Goal: Task Accomplishment & Management: Use online tool/utility

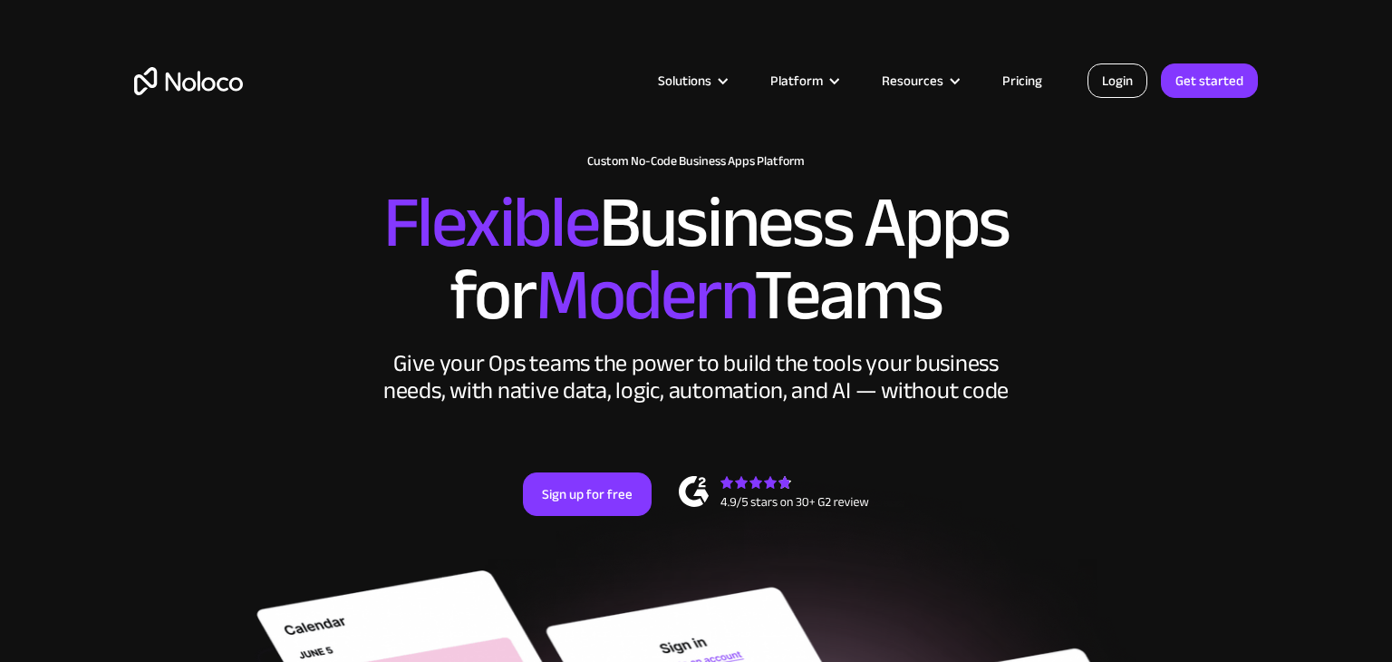
click at [1100, 74] on link "Login" at bounding box center [1118, 80] width 60 height 34
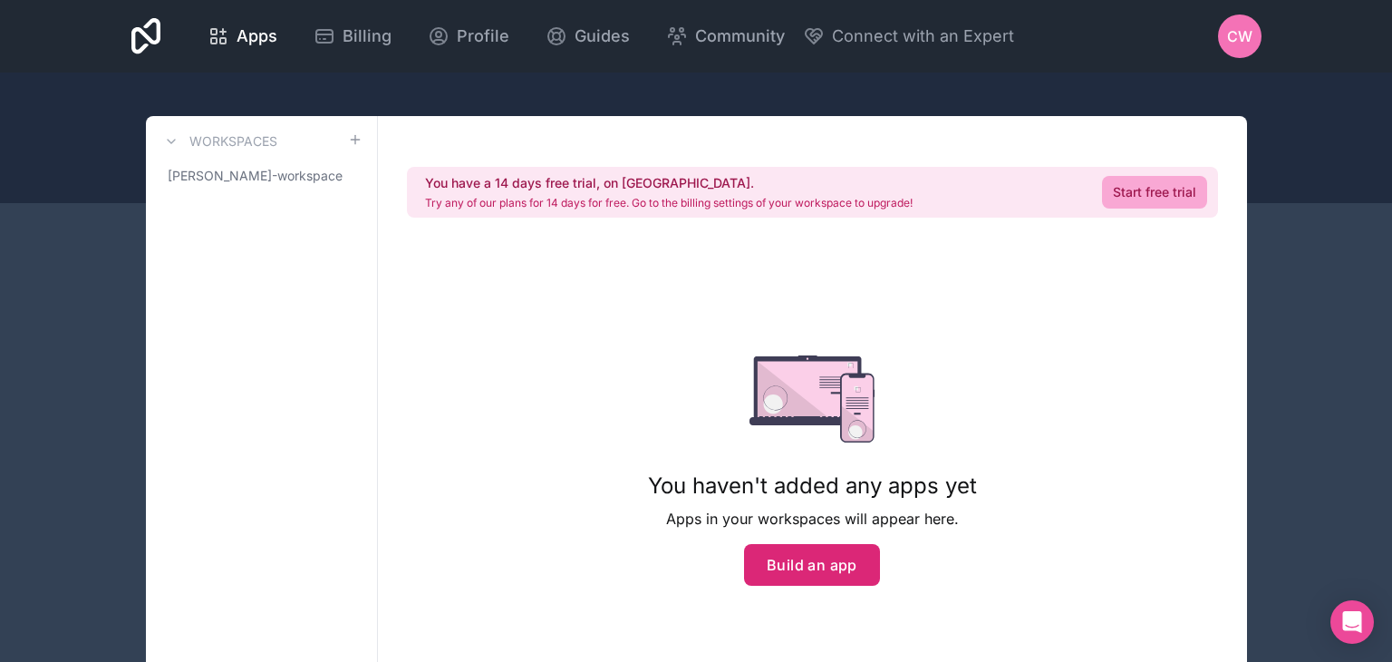
click at [819, 566] on button "Build an app" at bounding box center [812, 565] width 136 height 42
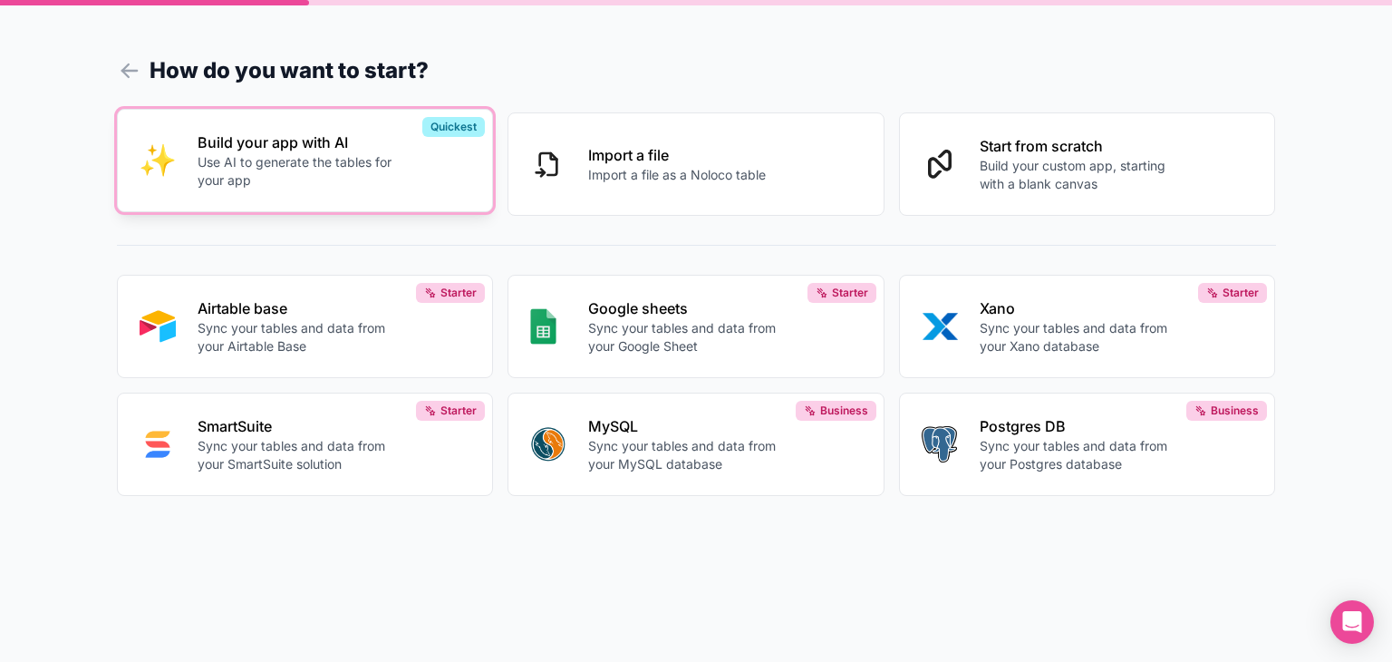
click at [287, 153] on p "Use AI to generate the tables for your app" at bounding box center [298, 171] width 201 height 36
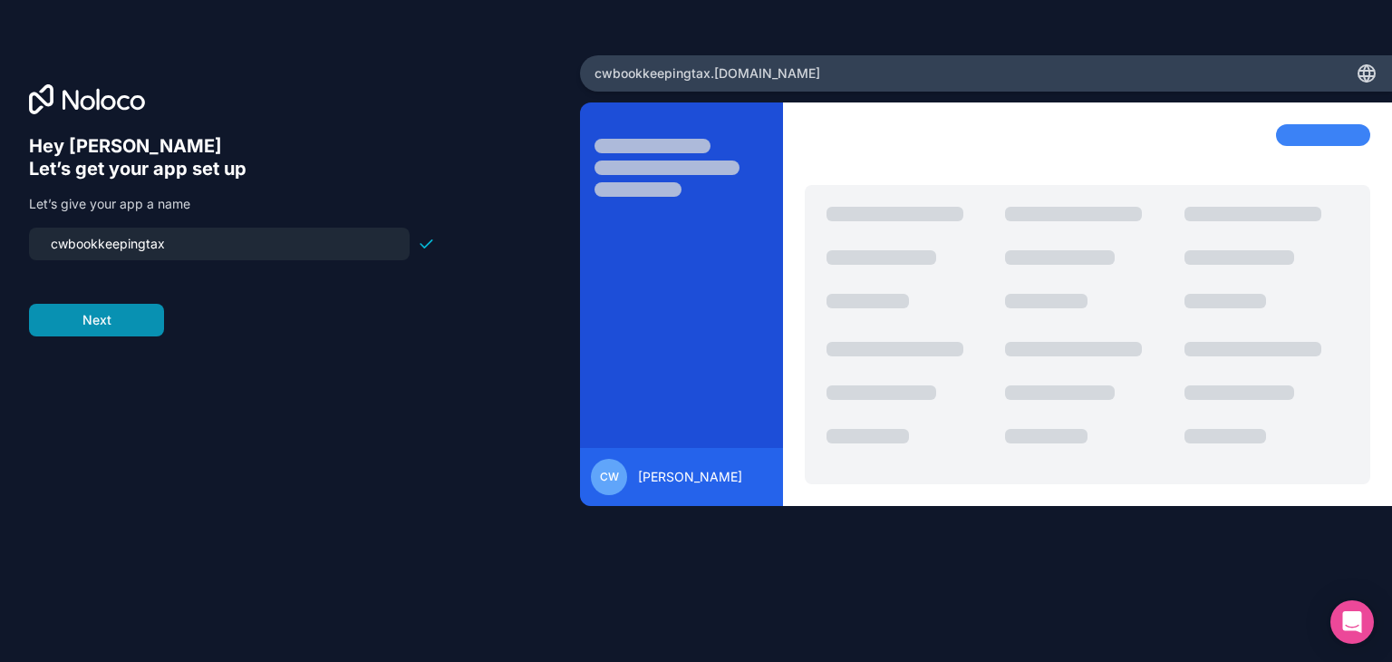
click at [105, 329] on button "Next" at bounding box center [96, 320] width 135 height 33
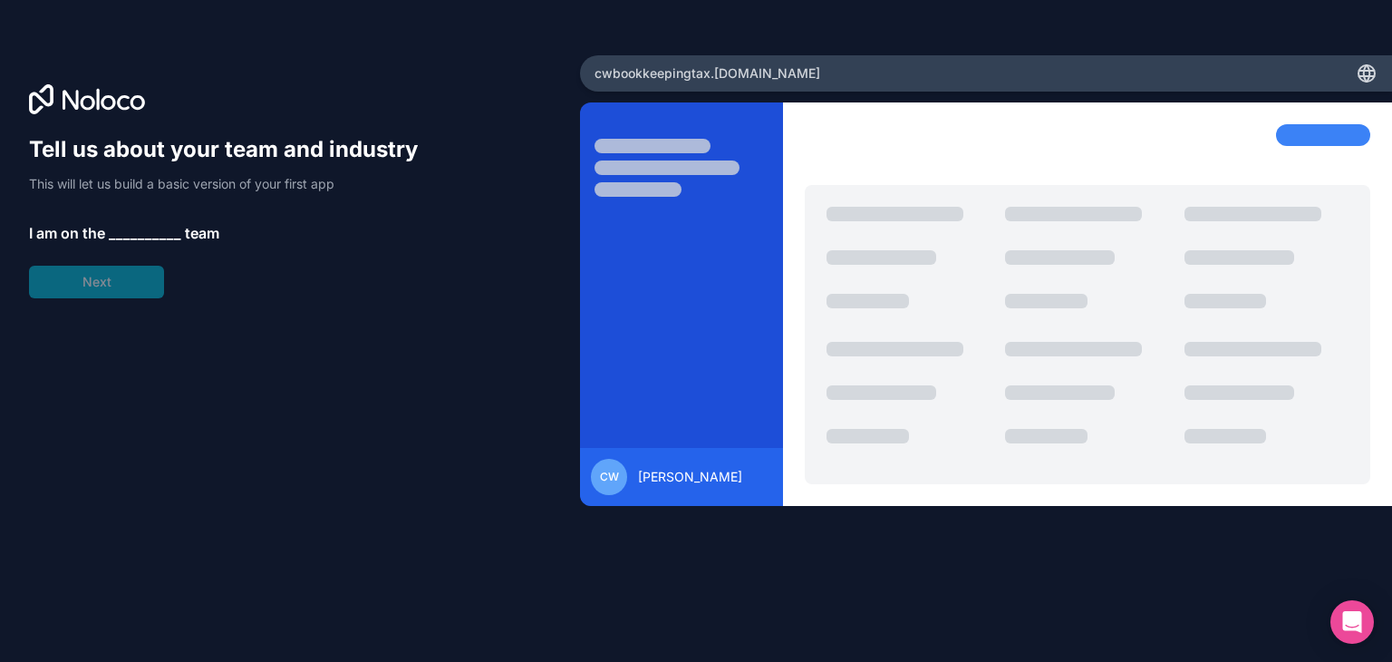
click at [136, 234] on span "__________" at bounding box center [145, 233] width 73 height 22
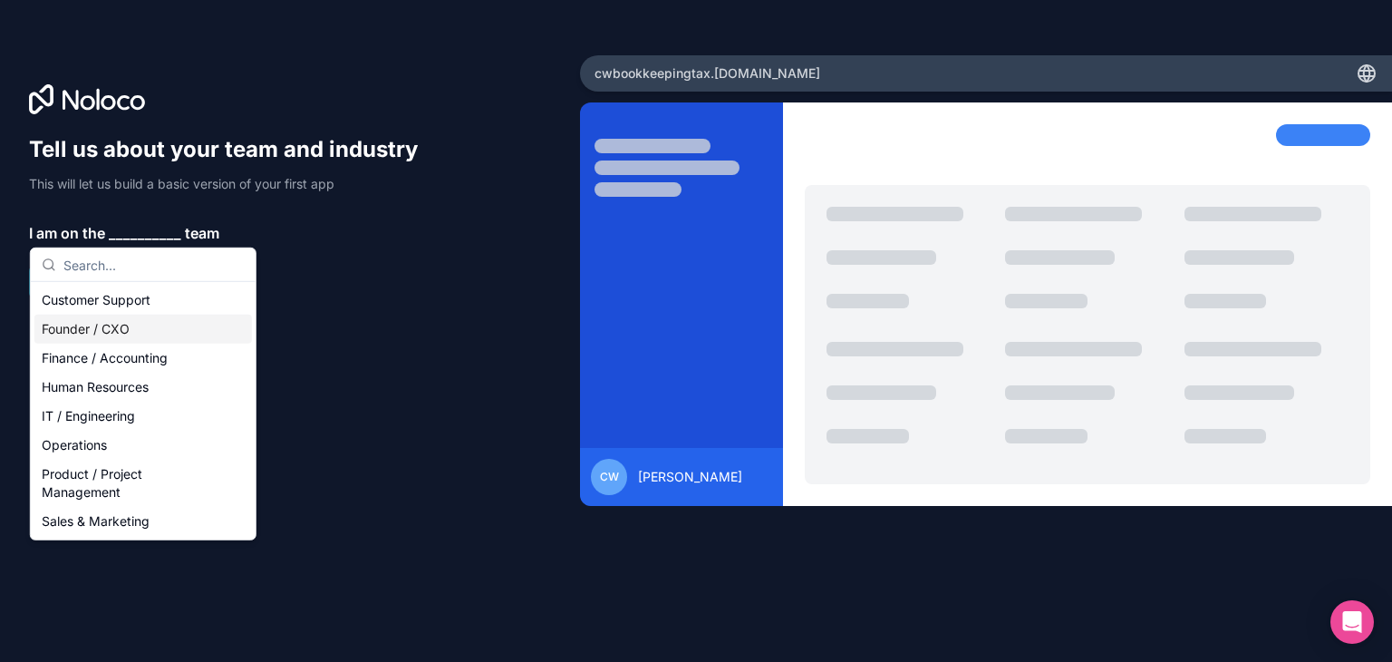
click at [139, 332] on div "Founder / CXO" at bounding box center [143, 329] width 218 height 29
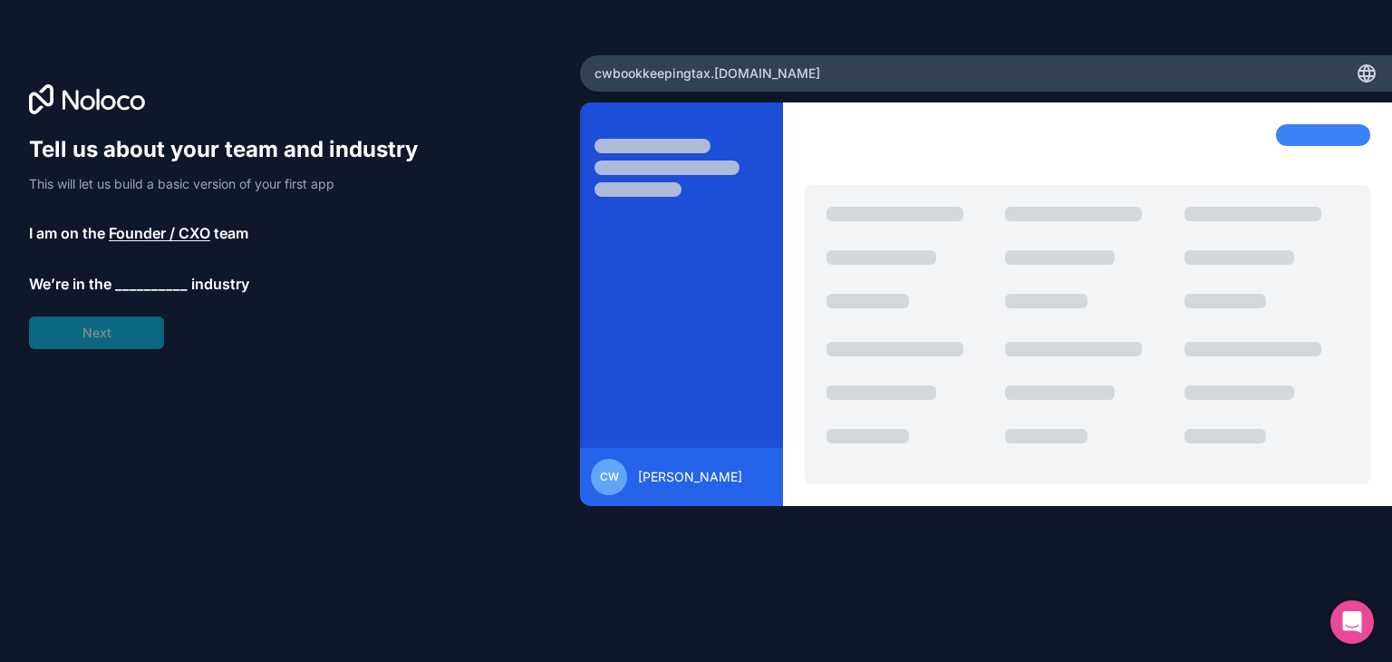
click at [156, 287] on span "__________" at bounding box center [151, 284] width 73 height 22
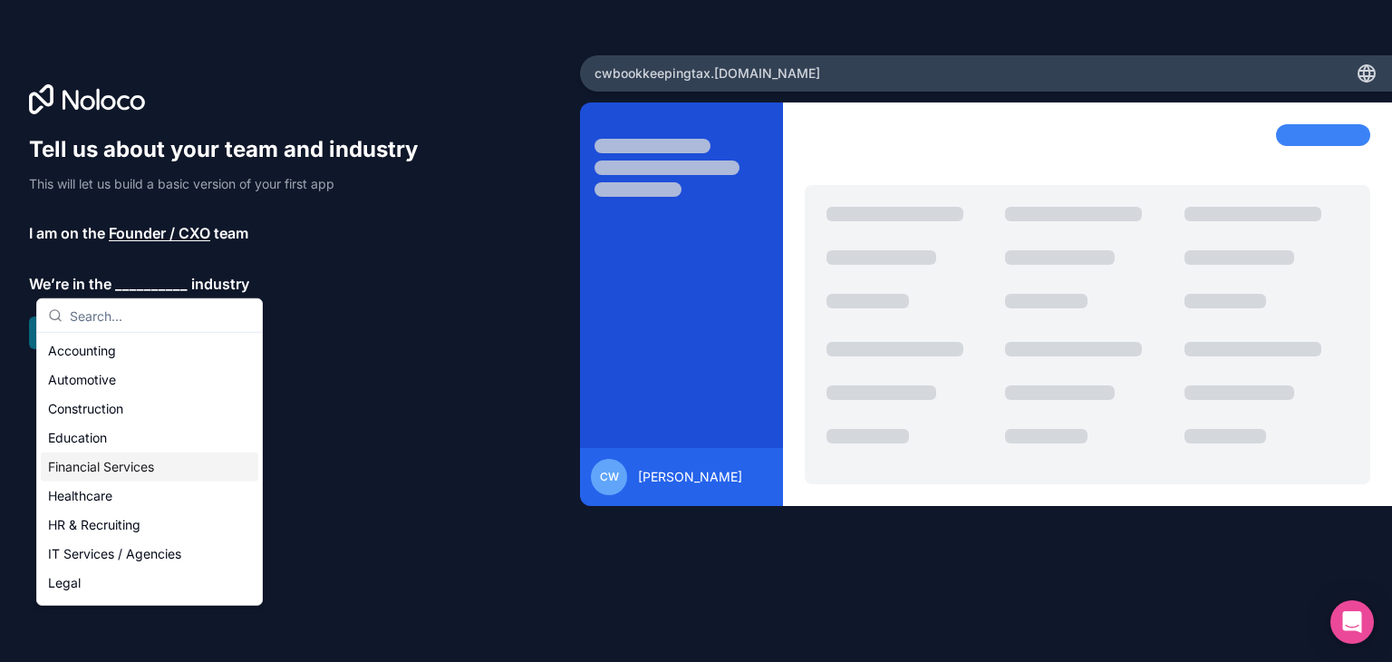
click at [144, 461] on div "Financial Services" at bounding box center [150, 466] width 218 height 29
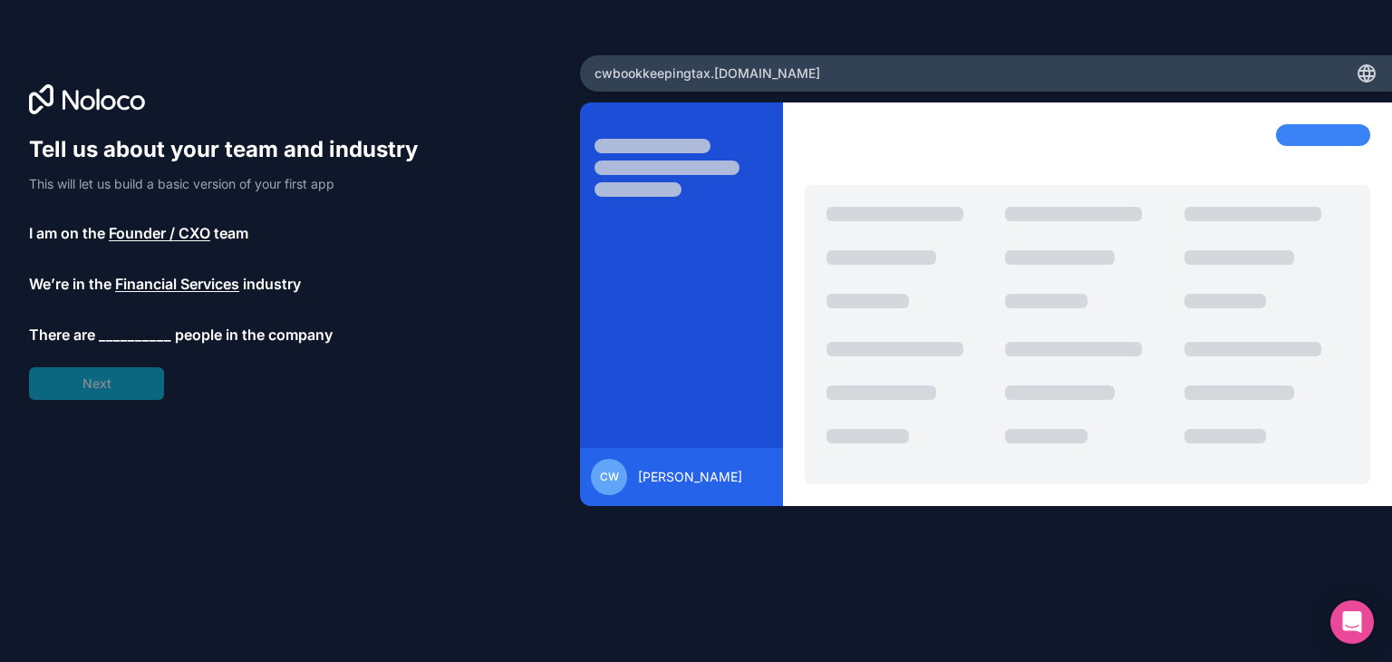
click at [135, 338] on span "__________" at bounding box center [135, 335] width 73 height 22
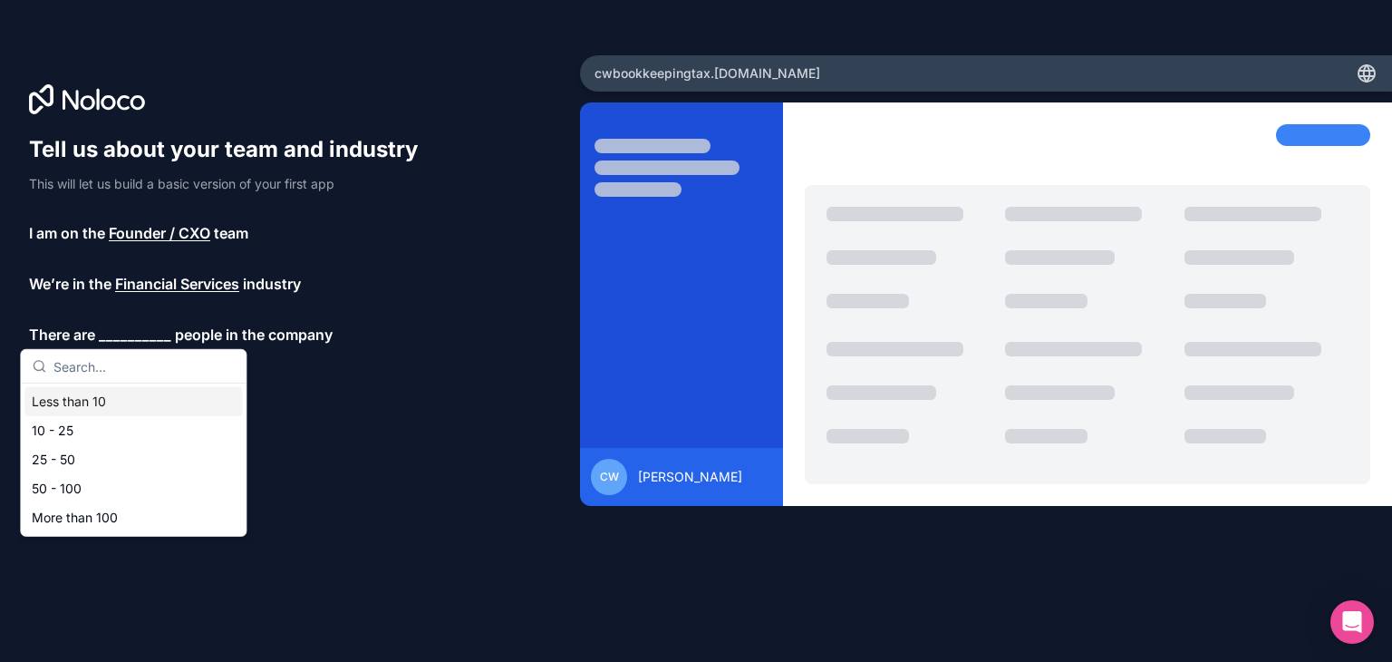
click at [97, 405] on div "Less than 10" at bounding box center [133, 401] width 218 height 29
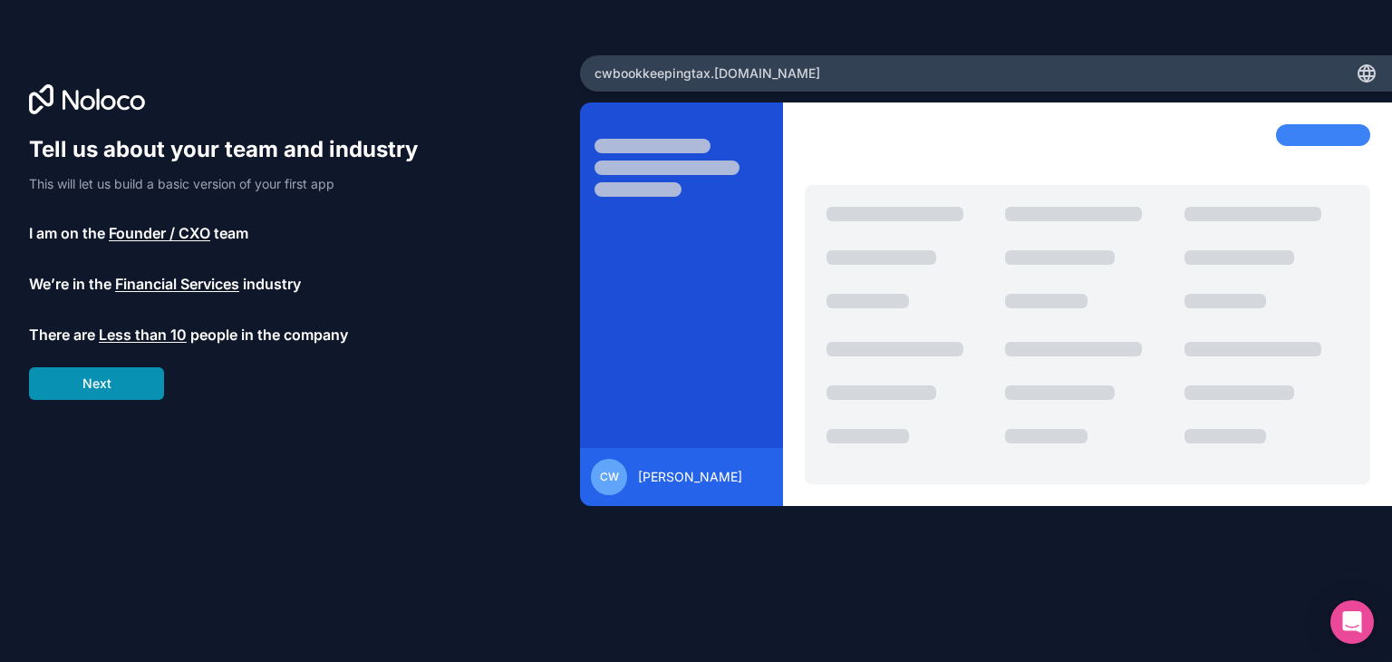
click at [118, 392] on button "Next" at bounding box center [96, 383] width 135 height 33
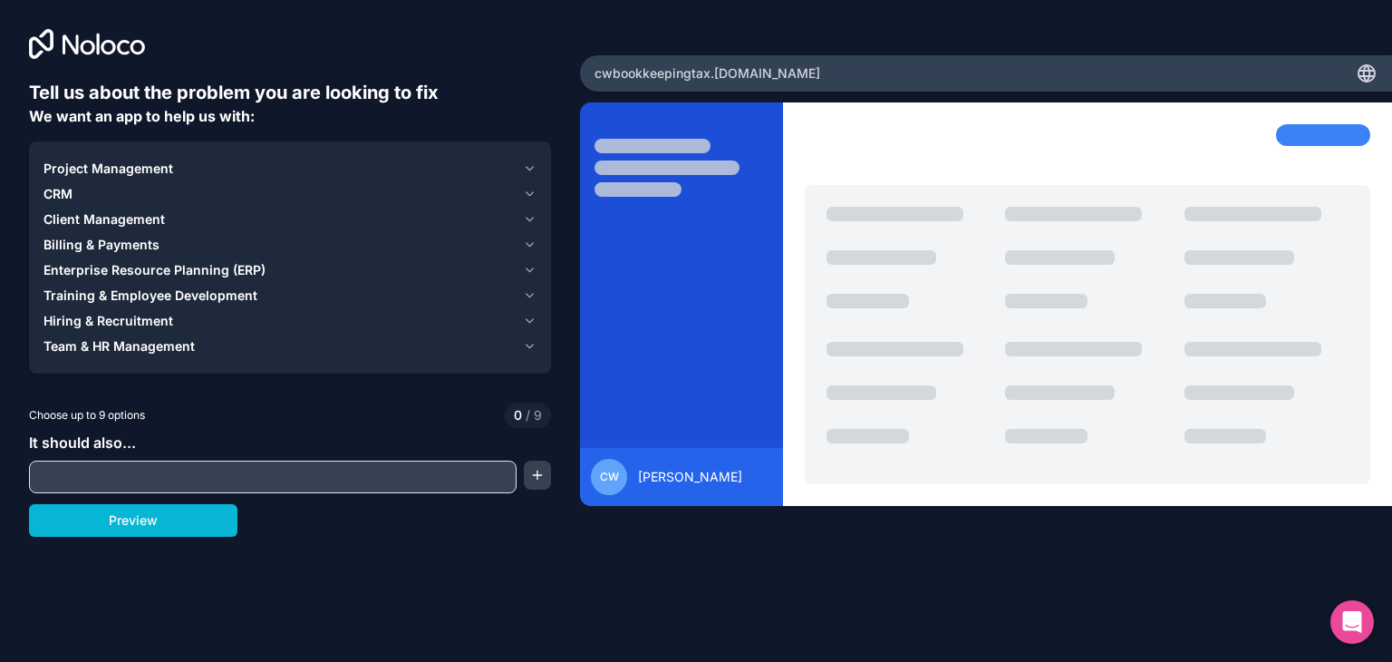
click at [110, 218] on span "Client Management" at bounding box center [104, 219] width 121 height 18
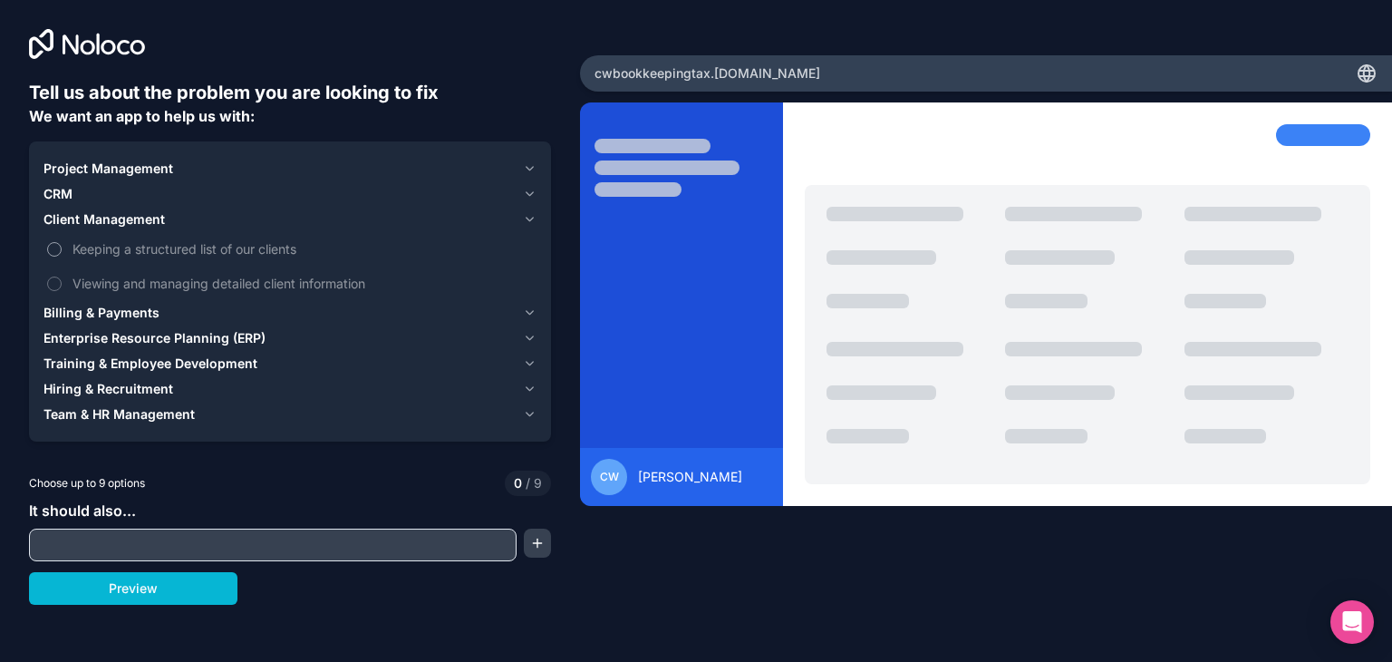
click at [200, 250] on span "Keeping a structured list of our clients" at bounding box center [303, 248] width 461 height 19
click at [62, 250] on button "Keeping a structured list of our clients" at bounding box center [54, 249] width 15 height 15
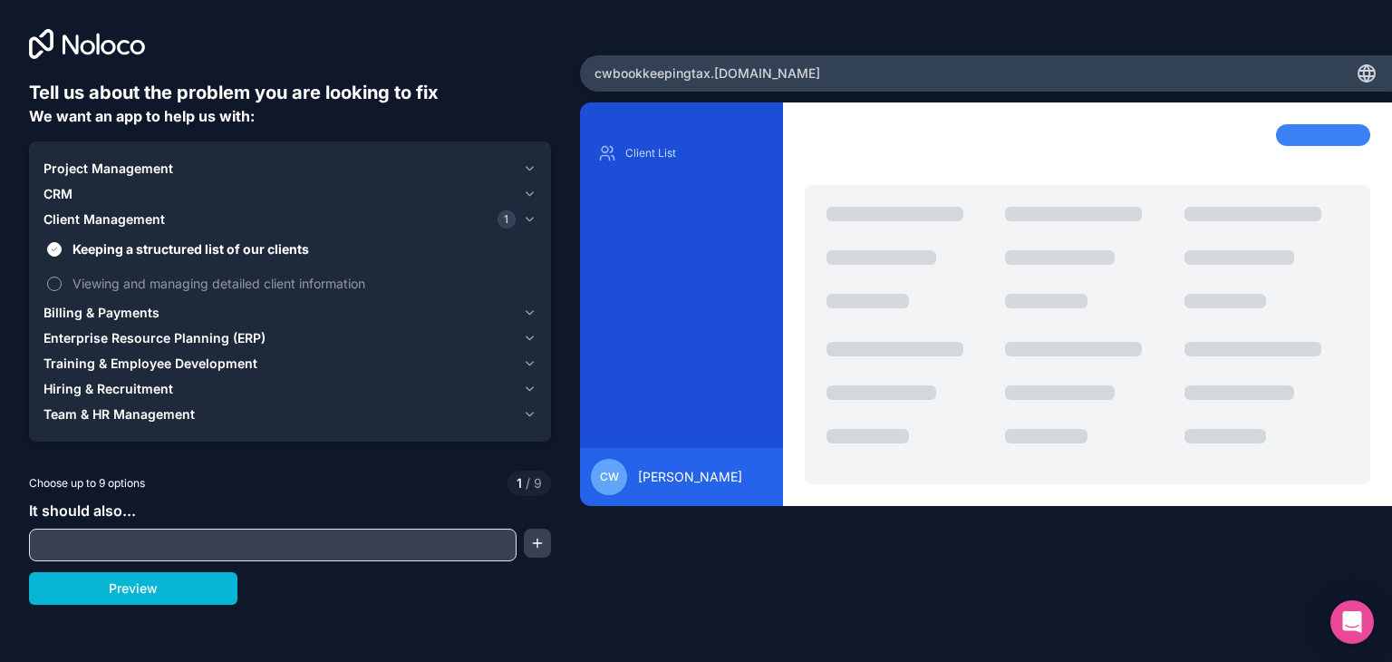
click at [186, 282] on span "Viewing and managing detailed client information" at bounding box center [303, 283] width 461 height 19
click at [62, 282] on button "Viewing and managing detailed client information" at bounding box center [54, 283] width 15 height 15
click at [186, 282] on span "Viewing and managing detailed client information" at bounding box center [303, 283] width 461 height 19
click at [62, 282] on button "Viewing and managing detailed client information" at bounding box center [54, 283] width 15 height 15
click at [186, 282] on span "Viewing and managing detailed client information" at bounding box center [303, 283] width 461 height 19
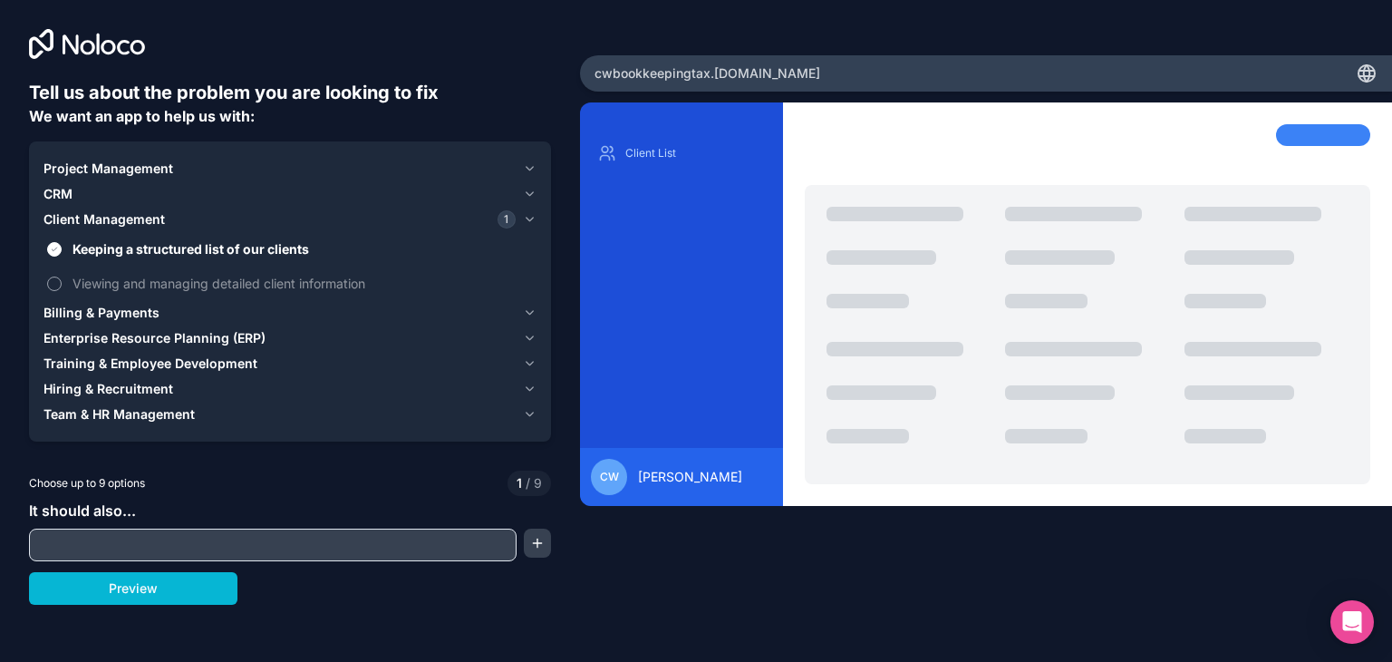
click at [62, 282] on button "Viewing and managing detailed client information" at bounding box center [54, 283] width 15 height 15
click at [142, 224] on span "Client Management" at bounding box center [104, 219] width 121 height 18
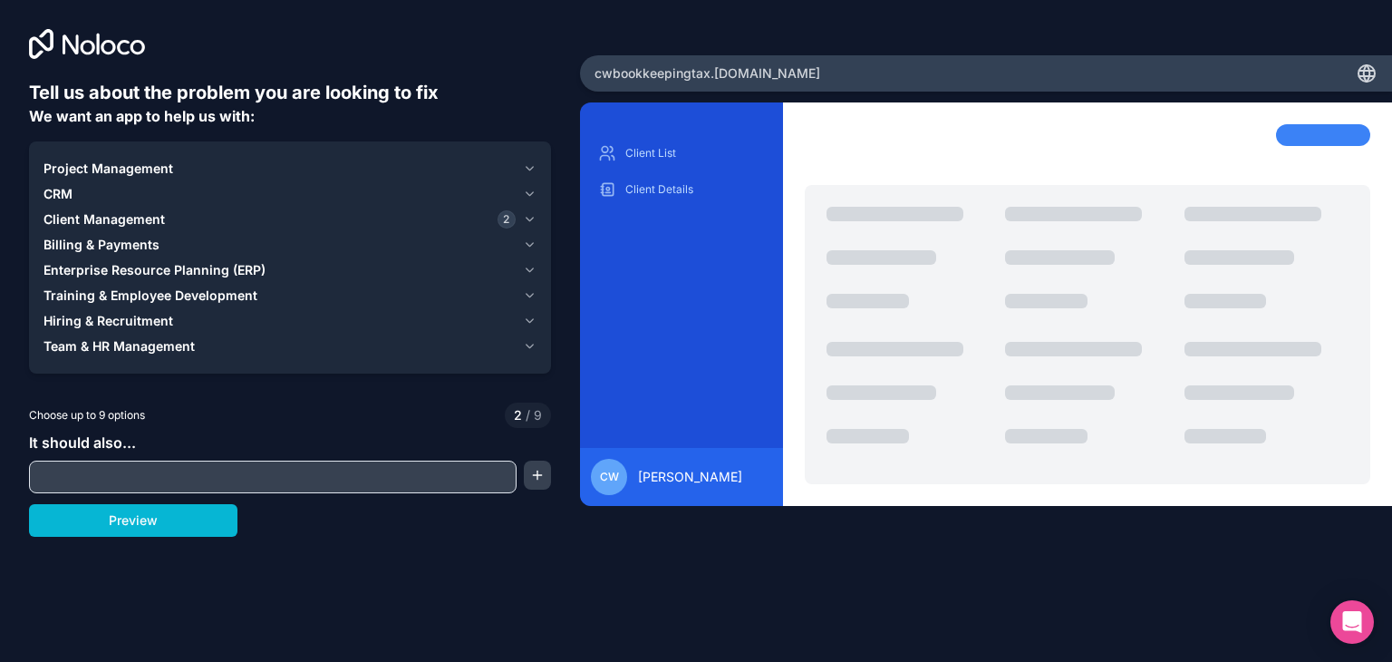
click at [132, 241] on span "Billing & Payments" at bounding box center [102, 245] width 116 height 18
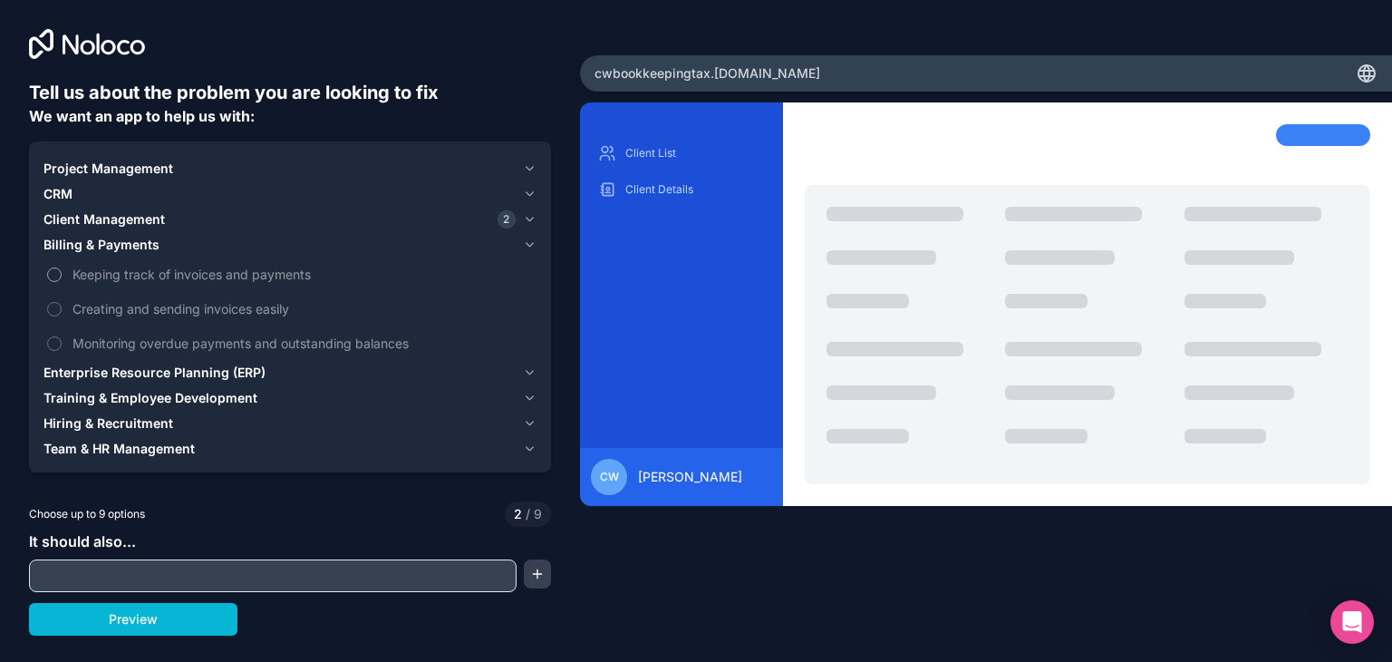
click at [139, 273] on span "Keeping track of invoices and payments" at bounding box center [303, 274] width 461 height 19
click at [62, 273] on button "Keeping track of invoices and payments" at bounding box center [54, 274] width 15 height 15
click at [169, 274] on span "Keeping track of invoices and payments" at bounding box center [303, 274] width 461 height 19
click at [62, 274] on button "Keeping track of invoices and payments" at bounding box center [54, 274] width 15 height 15
click at [173, 305] on span "Creating and sending invoices easily" at bounding box center [303, 308] width 461 height 19
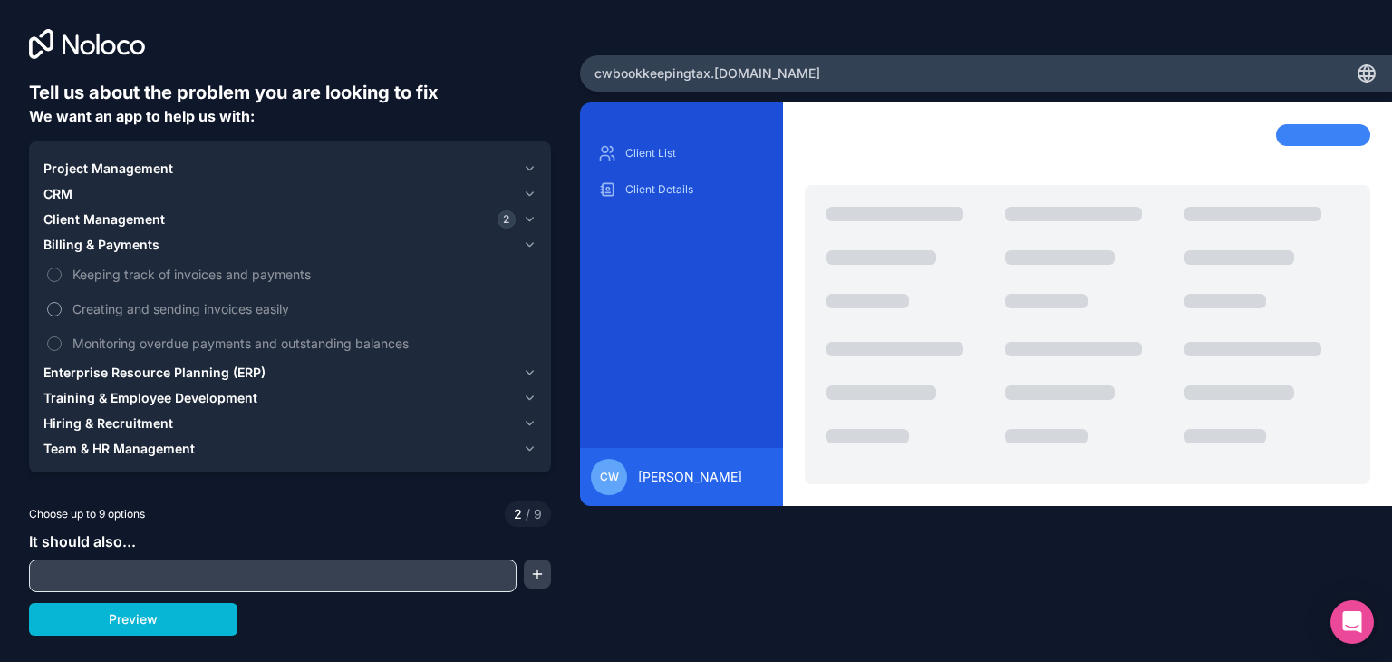
click at [62, 305] on button "Creating and sending invoices easily" at bounding box center [54, 309] width 15 height 15
click at [230, 339] on span "Monitoring overdue payments and outstanding balances" at bounding box center [303, 343] width 461 height 19
click at [62, 339] on button "Monitoring overdue payments and outstanding balances" at bounding box center [54, 343] width 15 height 15
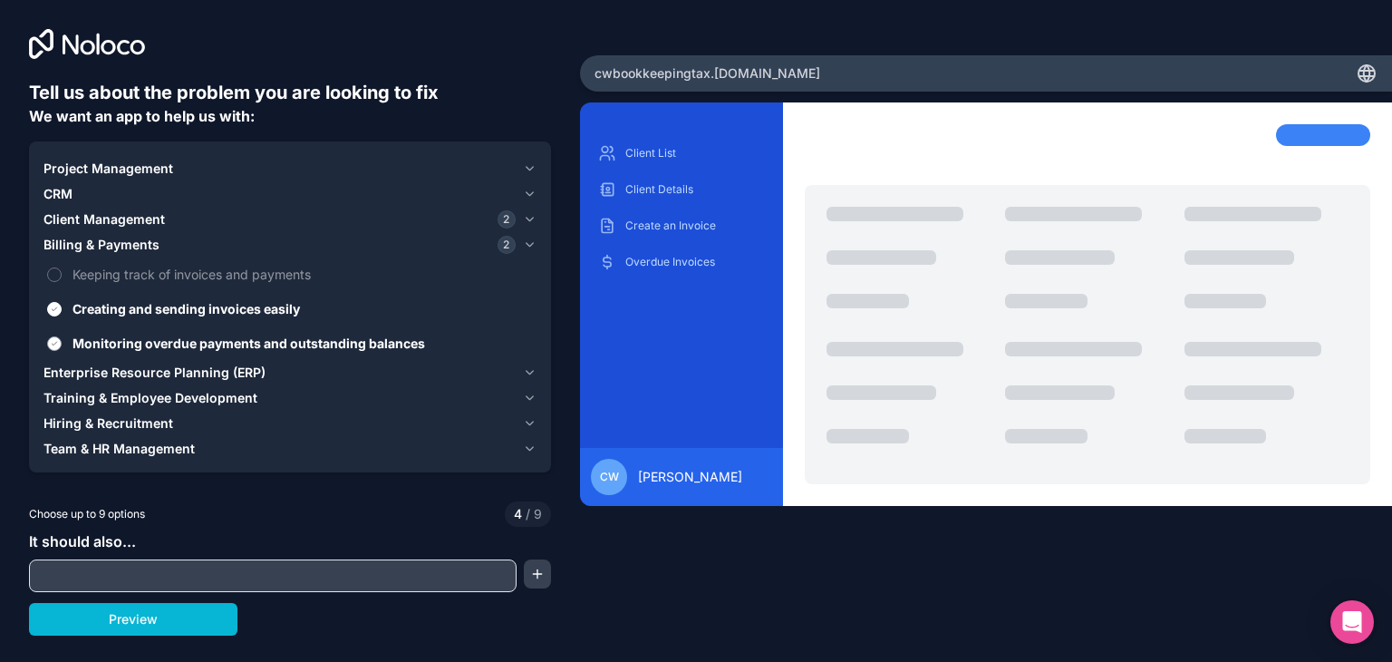
click at [230, 339] on span "Monitoring overdue payments and outstanding balances" at bounding box center [303, 343] width 461 height 19
click at [62, 339] on button "Monitoring overdue payments and outstanding balances" at bounding box center [54, 343] width 15 height 15
click at [230, 310] on span "Creating and sending invoices easily" at bounding box center [303, 308] width 461 height 19
click at [62, 310] on button "Creating and sending invoices easily" at bounding box center [54, 309] width 15 height 15
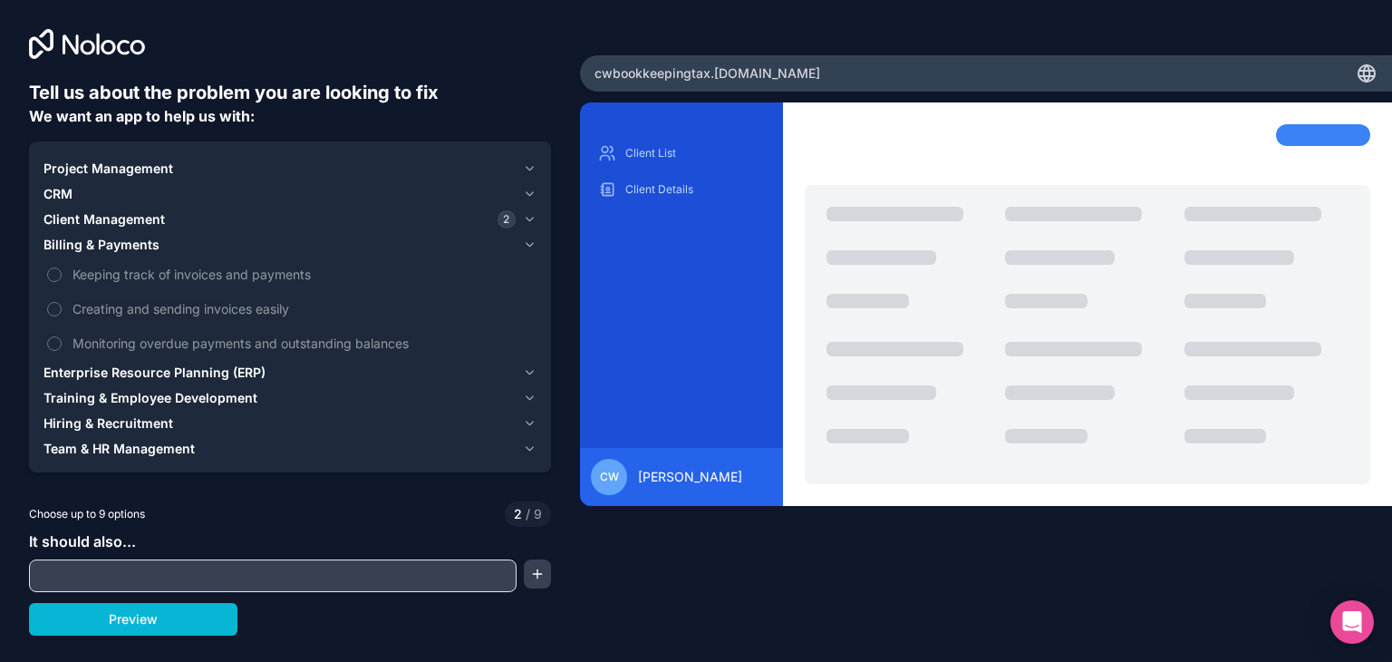
click at [69, 195] on span "CRM" at bounding box center [58, 194] width 29 height 18
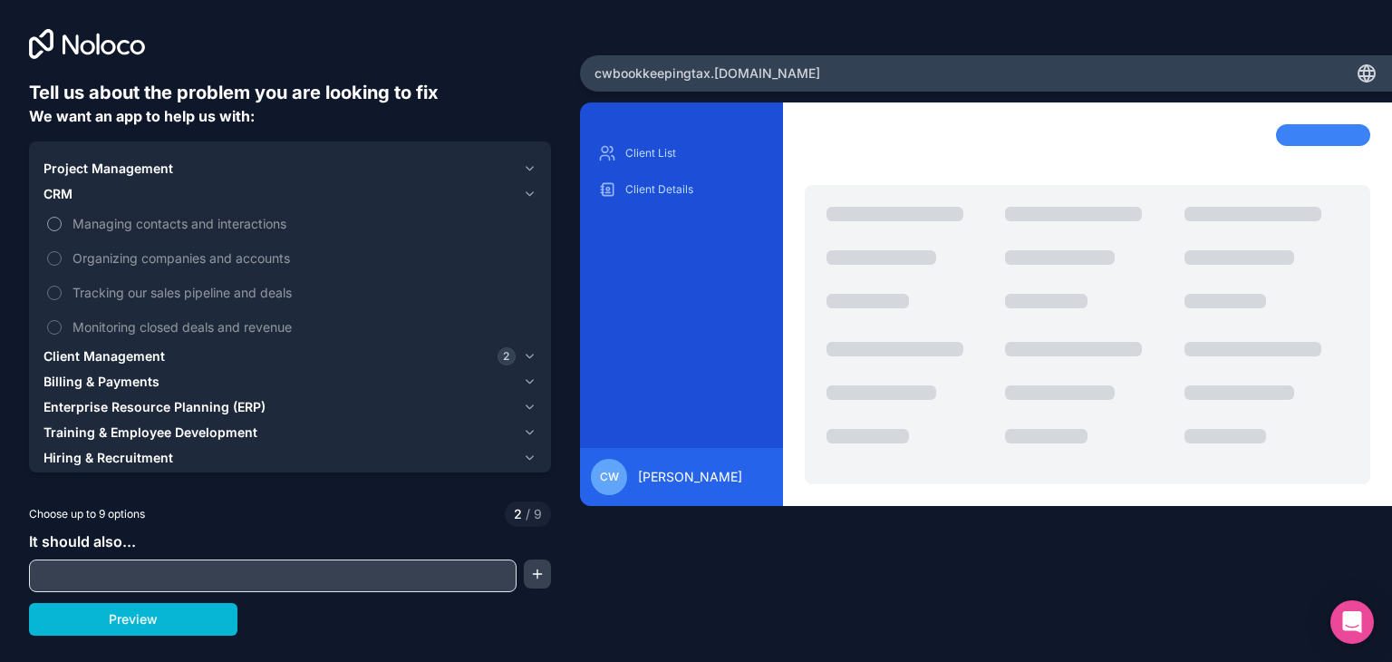
click at [121, 225] on span "Managing contacts and interactions" at bounding box center [303, 223] width 461 height 19
click at [62, 225] on button "Managing contacts and interactions" at bounding box center [54, 224] width 15 height 15
click at [121, 225] on span "Managing contacts and interactions" at bounding box center [303, 223] width 461 height 19
click at [62, 225] on button "Managing contacts and interactions" at bounding box center [54, 224] width 15 height 15
click at [128, 251] on span "Organizing companies and accounts" at bounding box center [303, 257] width 461 height 19
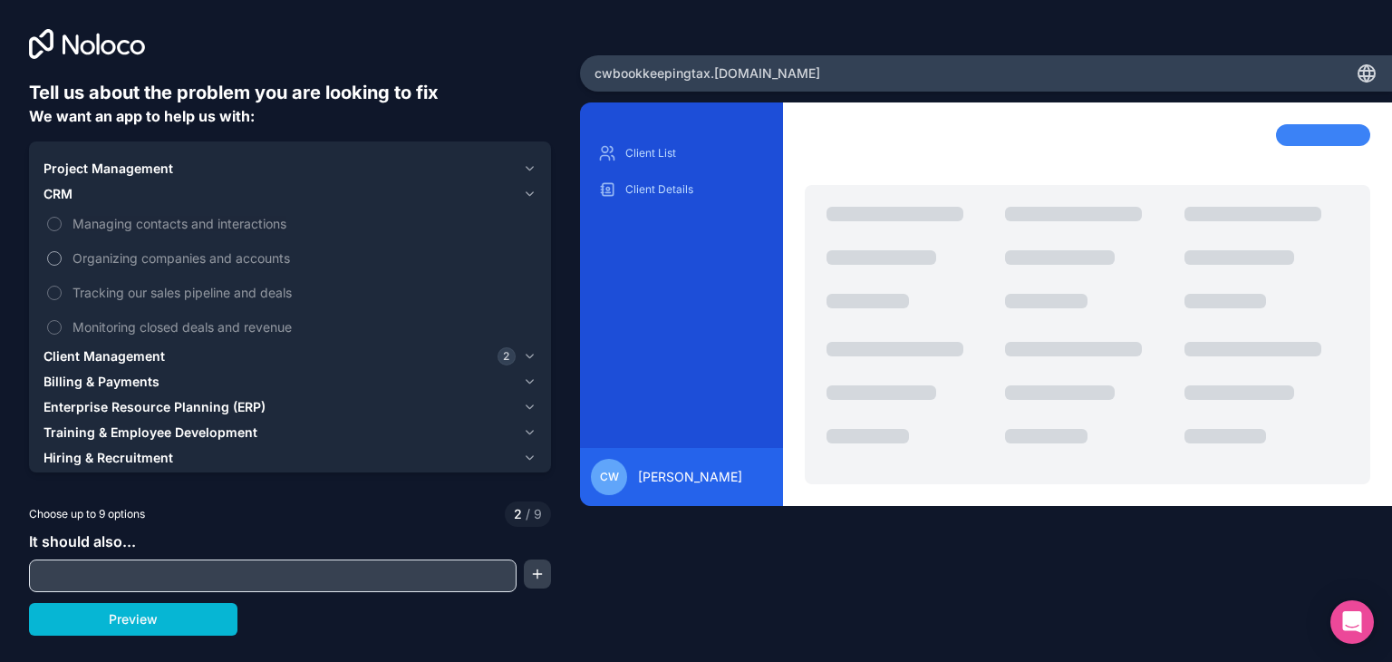
click at [62, 251] on button "Organizing companies and accounts" at bounding box center [54, 258] width 15 height 15
click at [128, 251] on span "Organizing companies and accounts" at bounding box center [303, 257] width 461 height 19
click at [62, 251] on button "Organizing companies and accounts" at bounding box center [54, 258] width 15 height 15
click at [139, 287] on span "Tracking our sales pipeline and deals" at bounding box center [303, 292] width 461 height 19
click at [62, 287] on button "Tracking our sales pipeline and deals" at bounding box center [54, 293] width 15 height 15
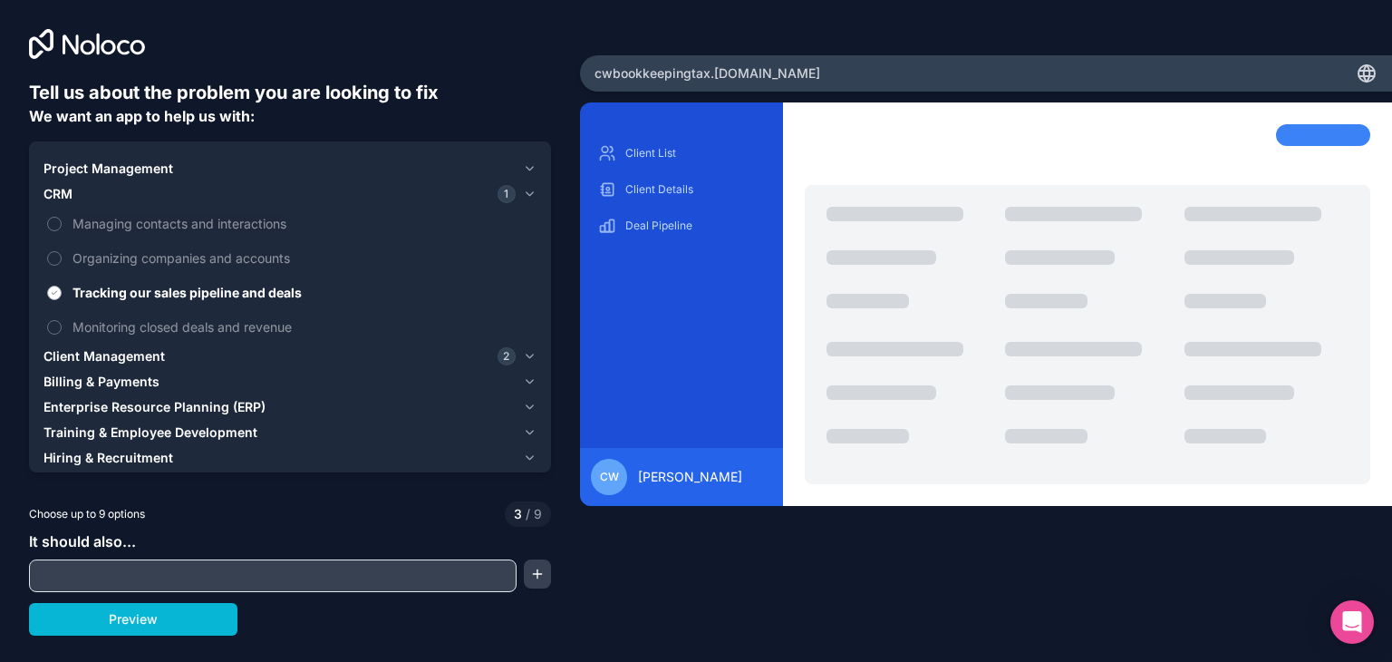
click at [139, 287] on span "Tracking our sales pipeline and deals" at bounding box center [303, 292] width 461 height 19
click at [62, 287] on button "Tracking our sales pipeline and deals" at bounding box center [54, 293] width 15 height 15
click at [147, 330] on span "Monitoring closed deals and revenue" at bounding box center [303, 326] width 461 height 19
click at [62, 330] on button "Monitoring closed deals and revenue" at bounding box center [54, 327] width 15 height 15
click at [147, 330] on span "Monitoring closed deals and revenue" at bounding box center [303, 326] width 461 height 19
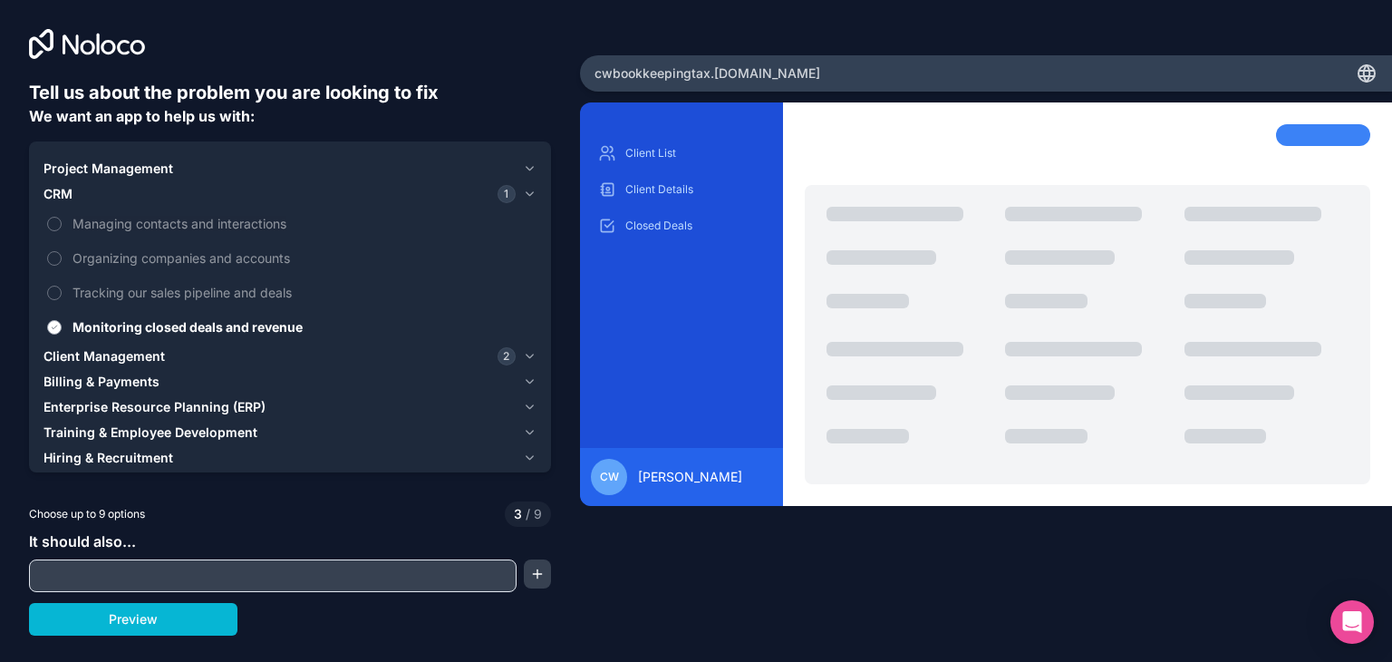
click at [62, 330] on button "Monitoring closed deals and revenue" at bounding box center [54, 327] width 15 height 15
click at [73, 199] on div "CRM" at bounding box center [280, 194] width 472 height 18
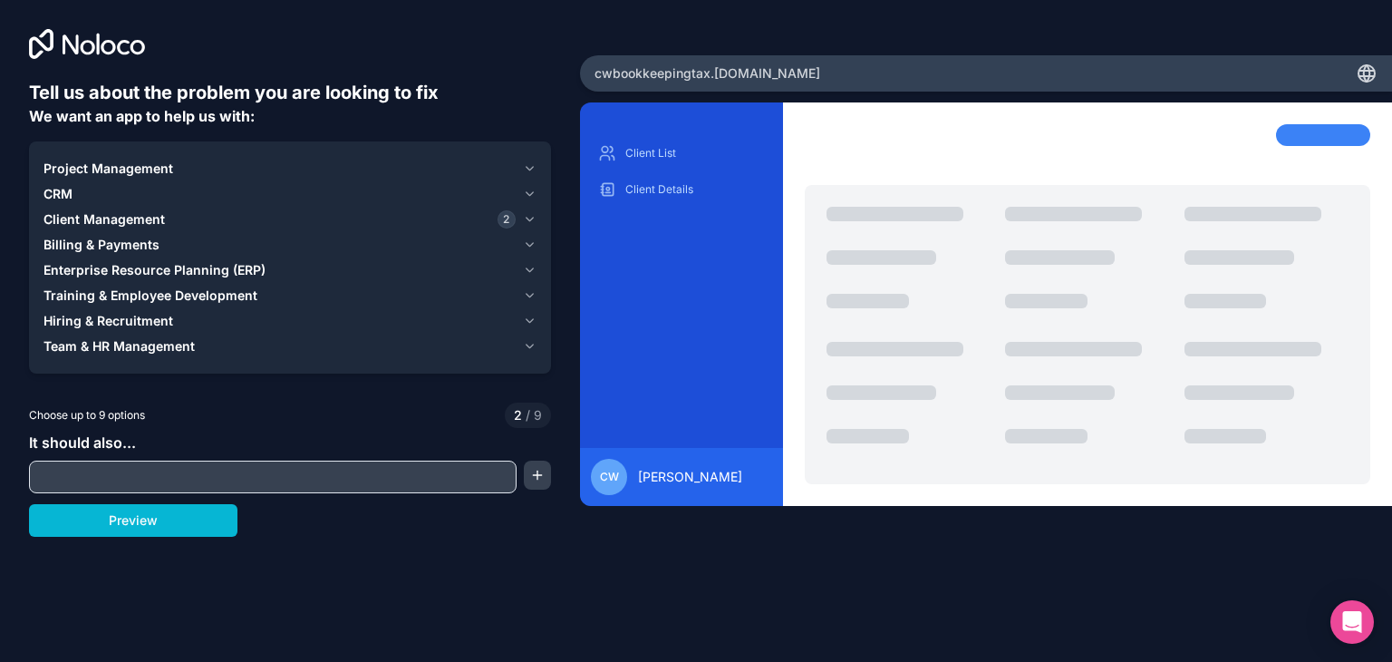
click at [102, 221] on span "Client Management" at bounding box center [104, 219] width 121 height 18
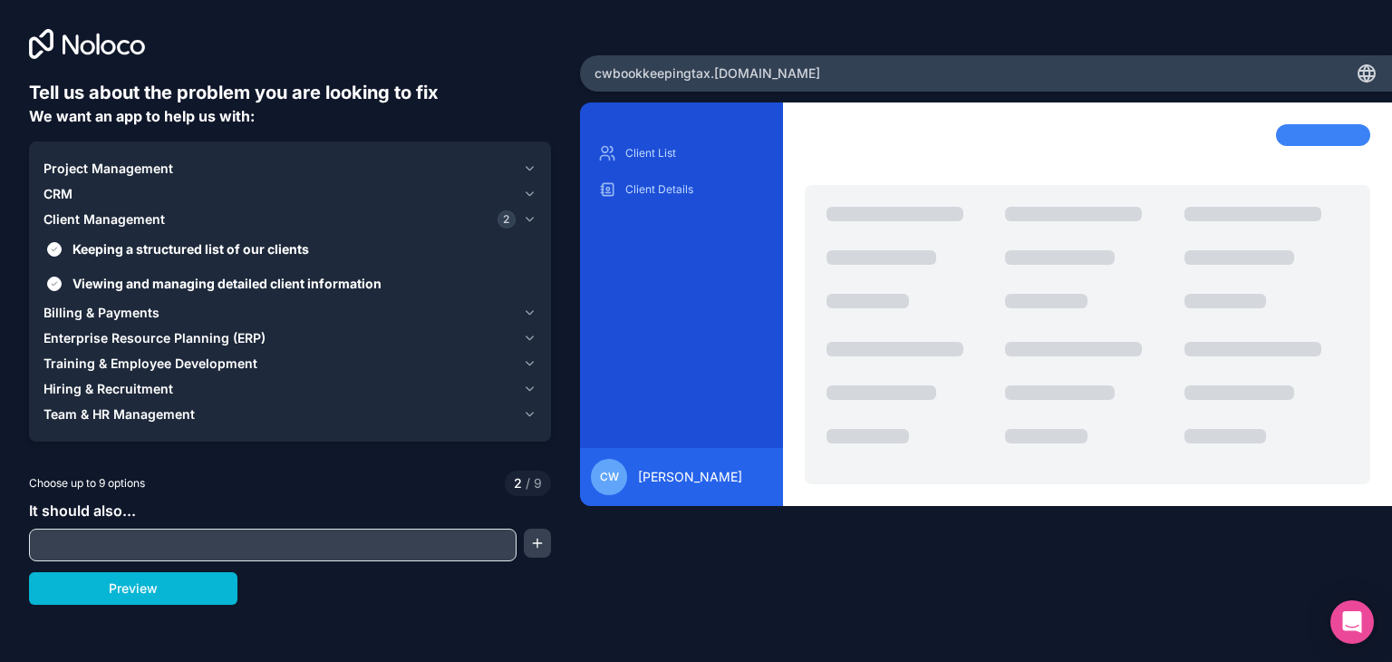
click at [102, 221] on span "Client Management" at bounding box center [104, 219] width 121 height 18
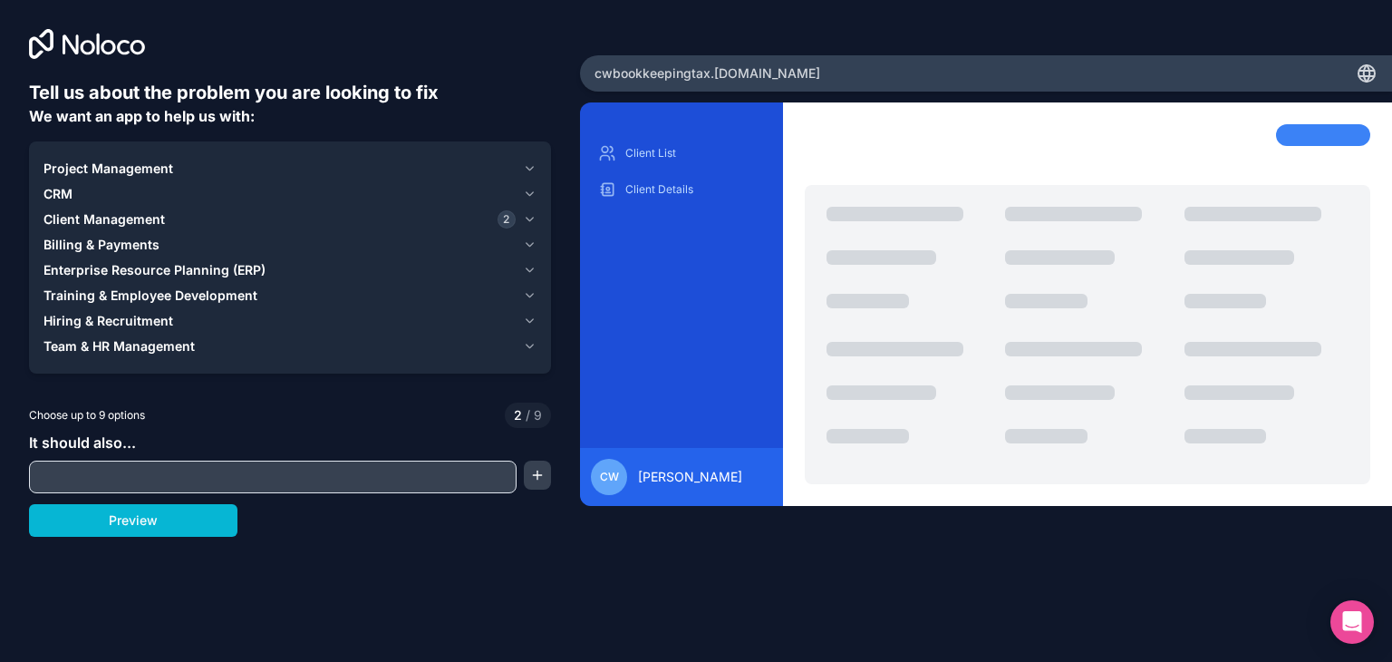
click at [115, 271] on span "Enterprise Resource Planning (ERP)" at bounding box center [155, 270] width 222 height 18
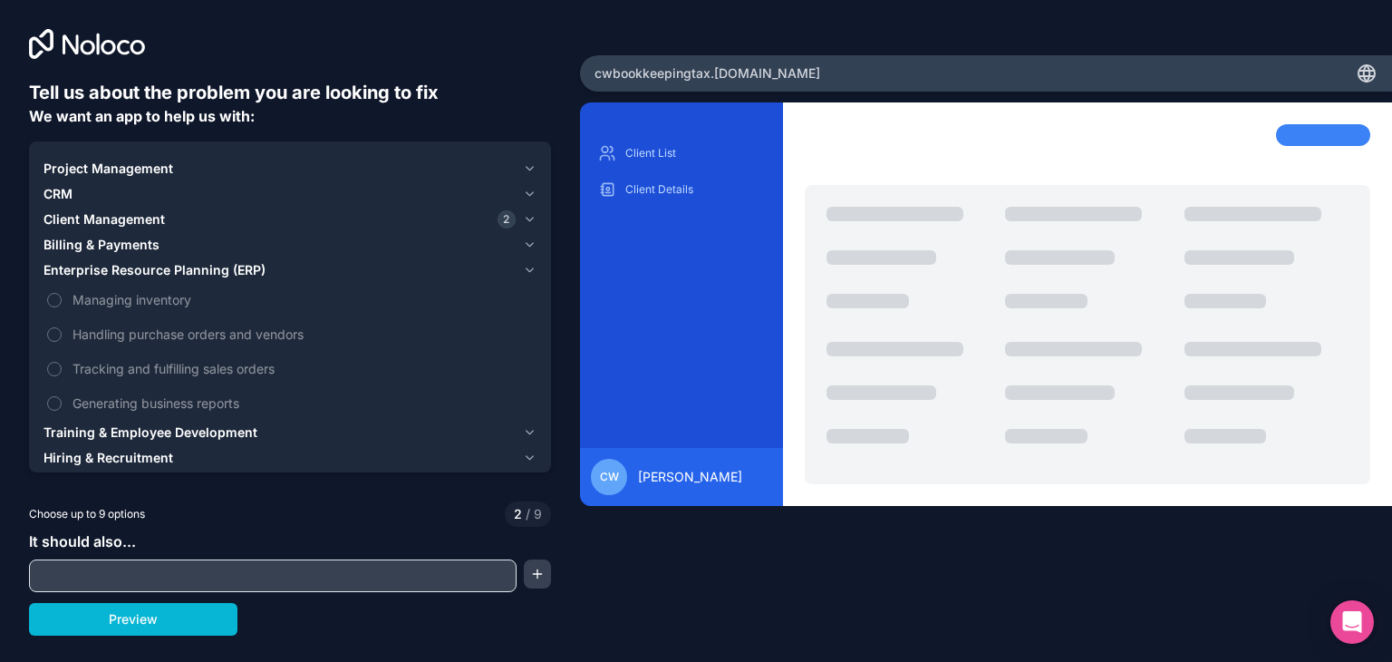
click at [120, 251] on span "Billing & Payments" at bounding box center [102, 245] width 116 height 18
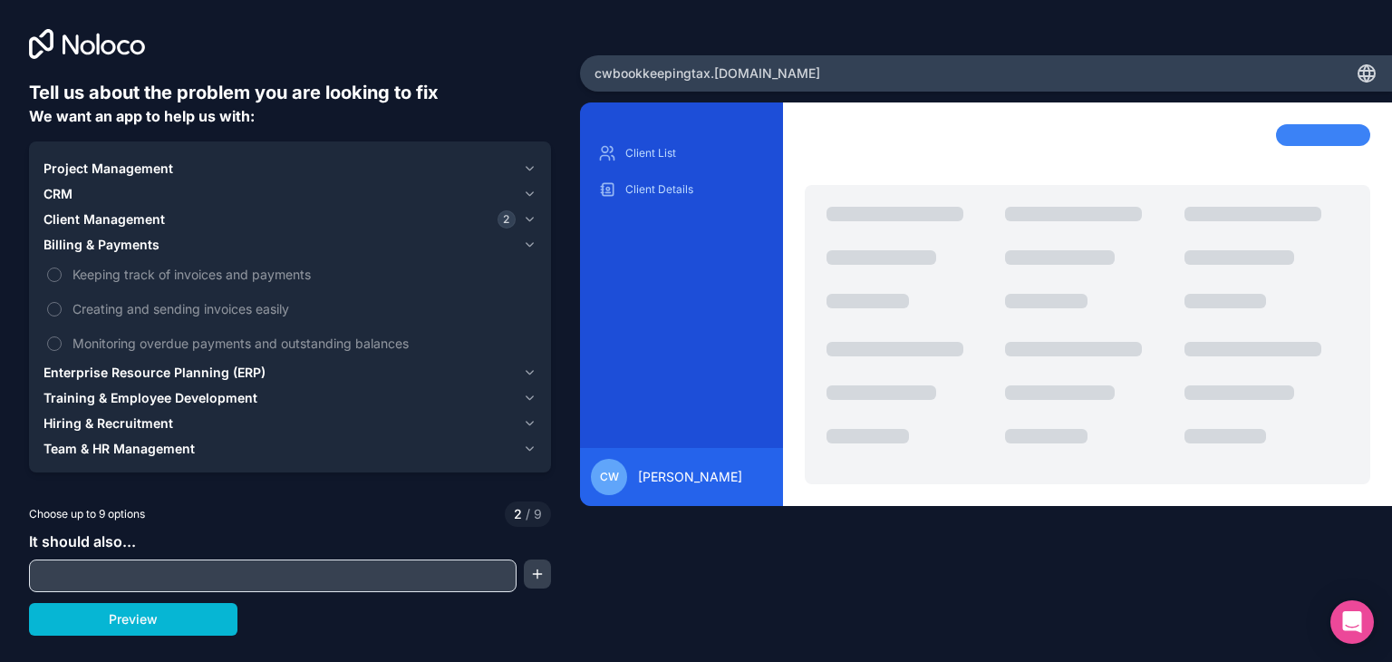
click at [120, 251] on span "Billing & Payments" at bounding box center [102, 245] width 116 height 18
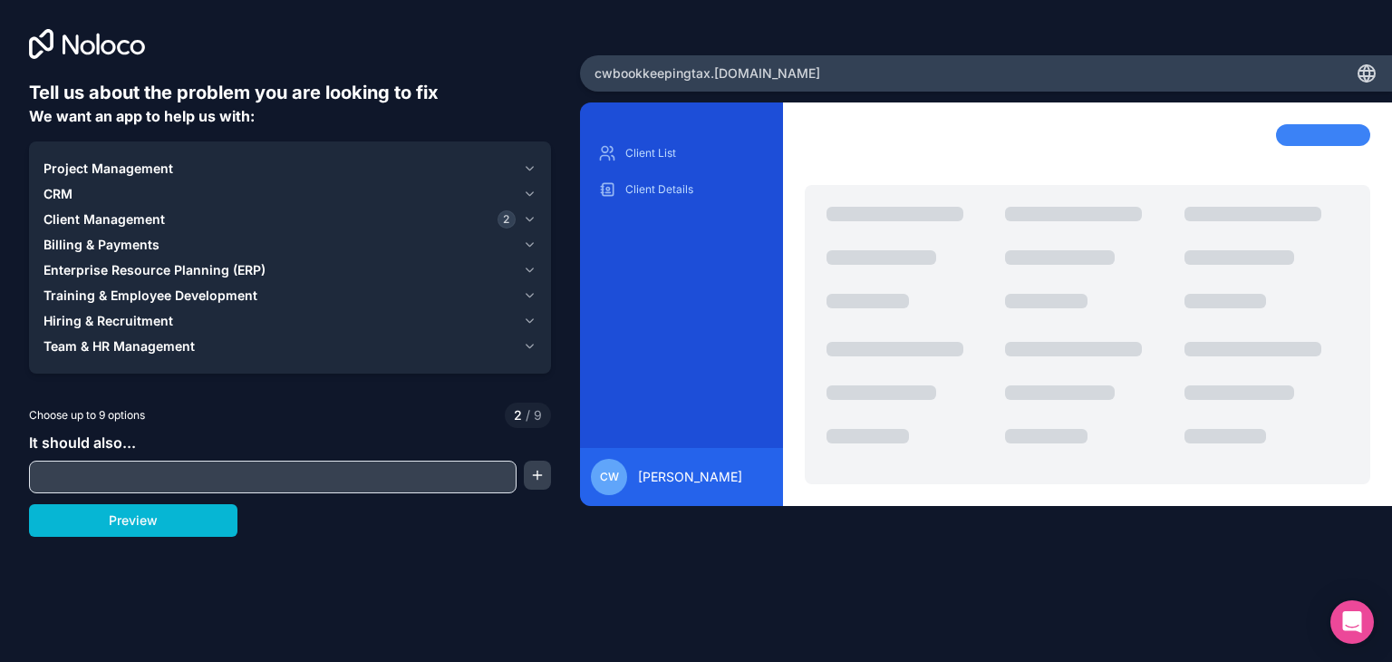
click at [121, 265] on span "Enterprise Resource Planning (ERP)" at bounding box center [155, 270] width 222 height 18
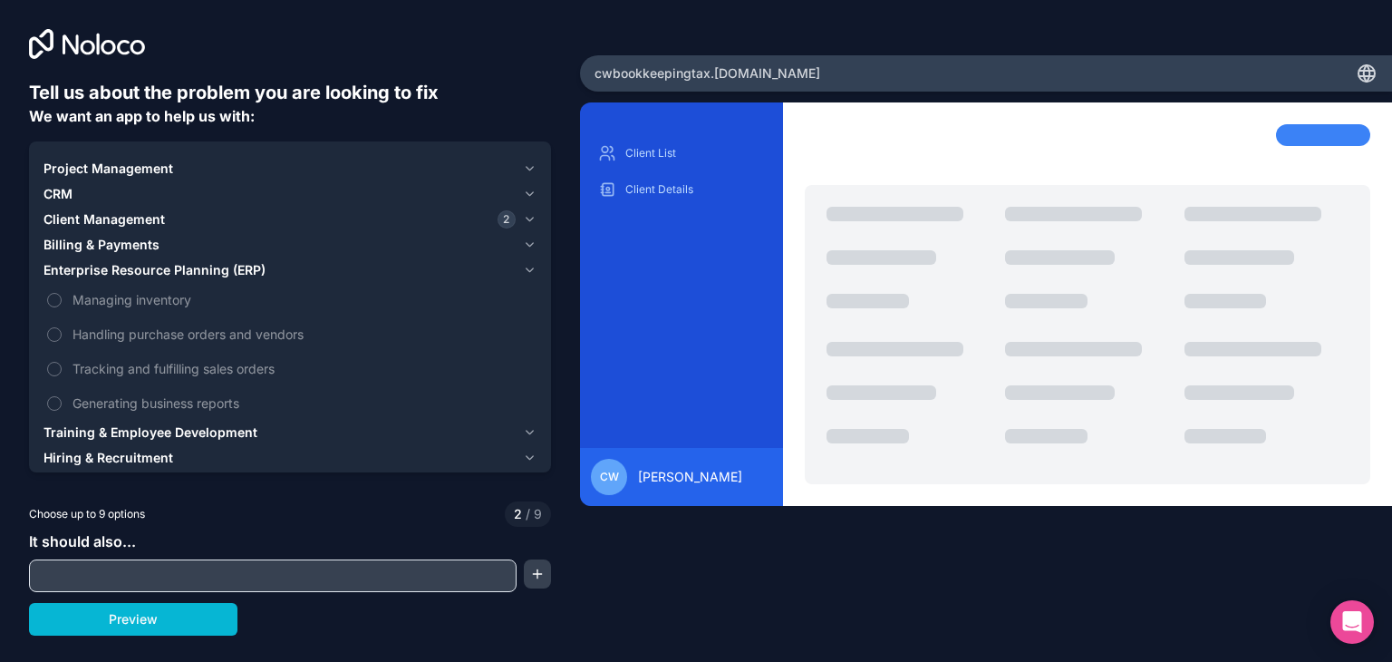
click at [144, 274] on span "Enterprise Resource Planning (ERP)" at bounding box center [155, 270] width 222 height 18
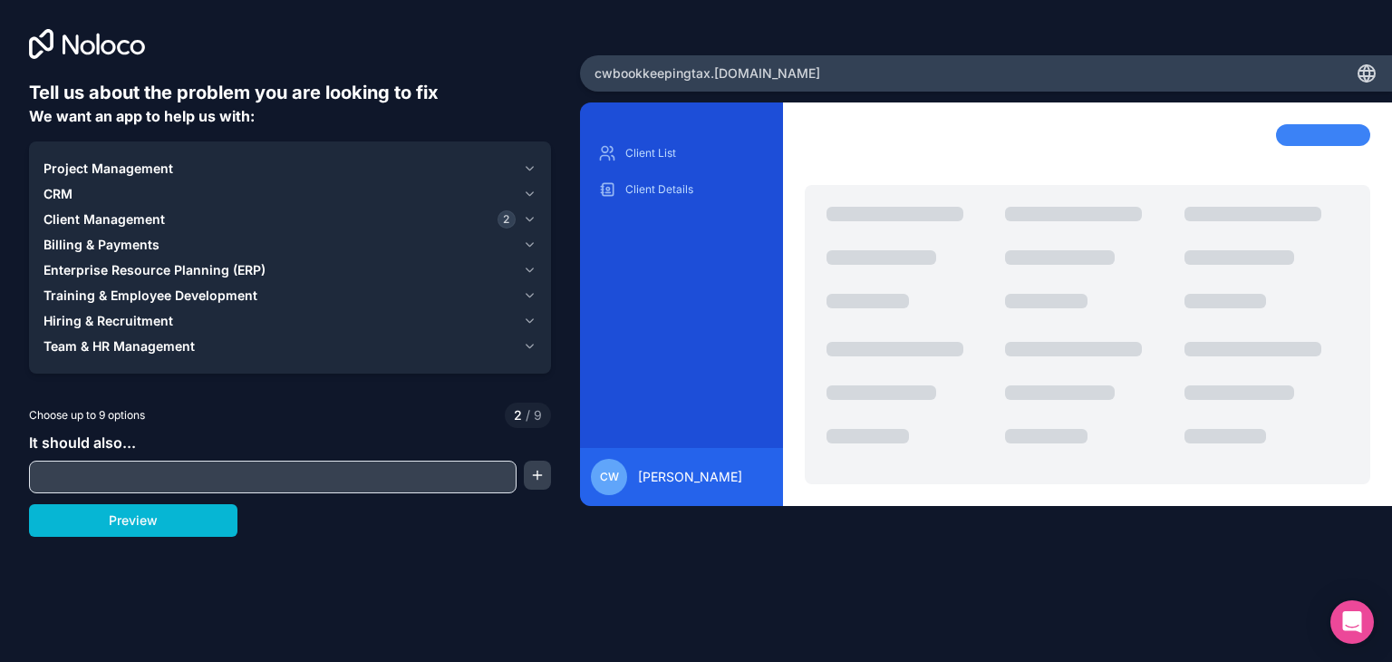
click at [145, 296] on span "Training & Employee Development" at bounding box center [151, 295] width 214 height 18
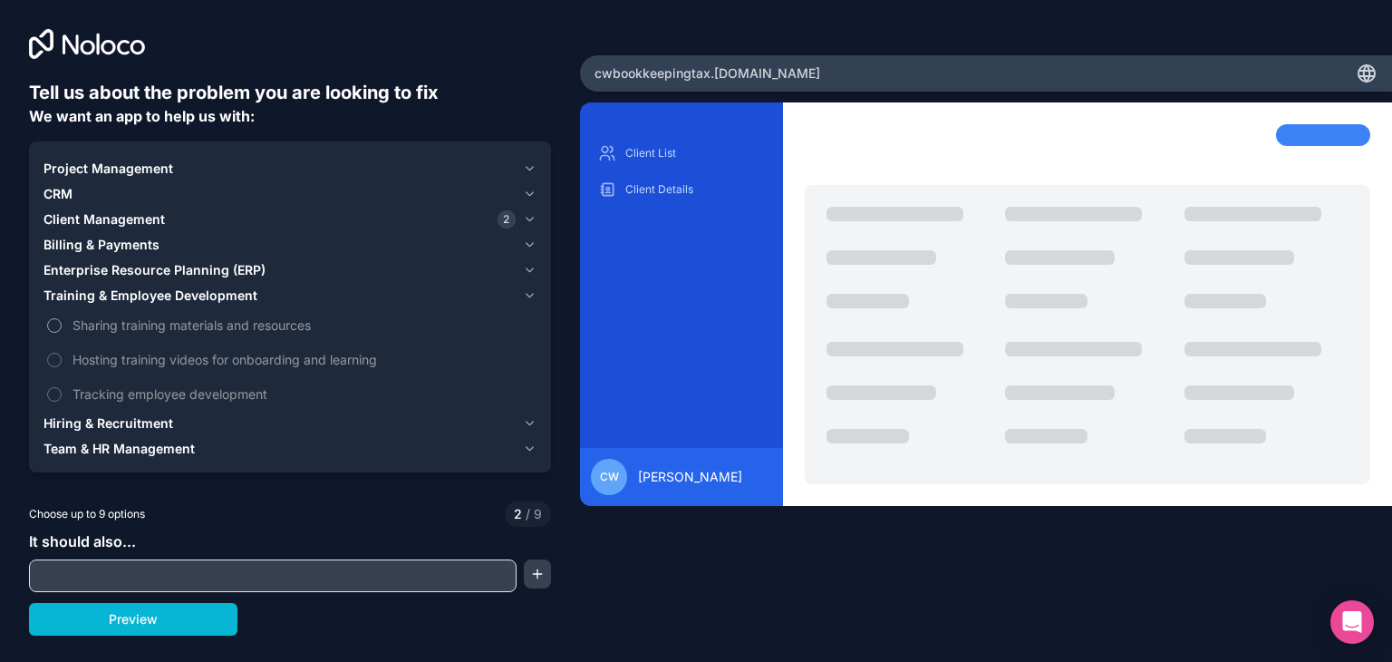
click at [162, 324] on span "Sharing training materials and resources" at bounding box center [303, 324] width 461 height 19
click at [62, 324] on button "Sharing training materials and resources" at bounding box center [54, 325] width 15 height 15
click at [180, 360] on span "Hosting training videos for onboarding and learning" at bounding box center [303, 359] width 461 height 19
click at [62, 360] on button "Hosting training videos for onboarding and learning" at bounding box center [54, 360] width 15 height 15
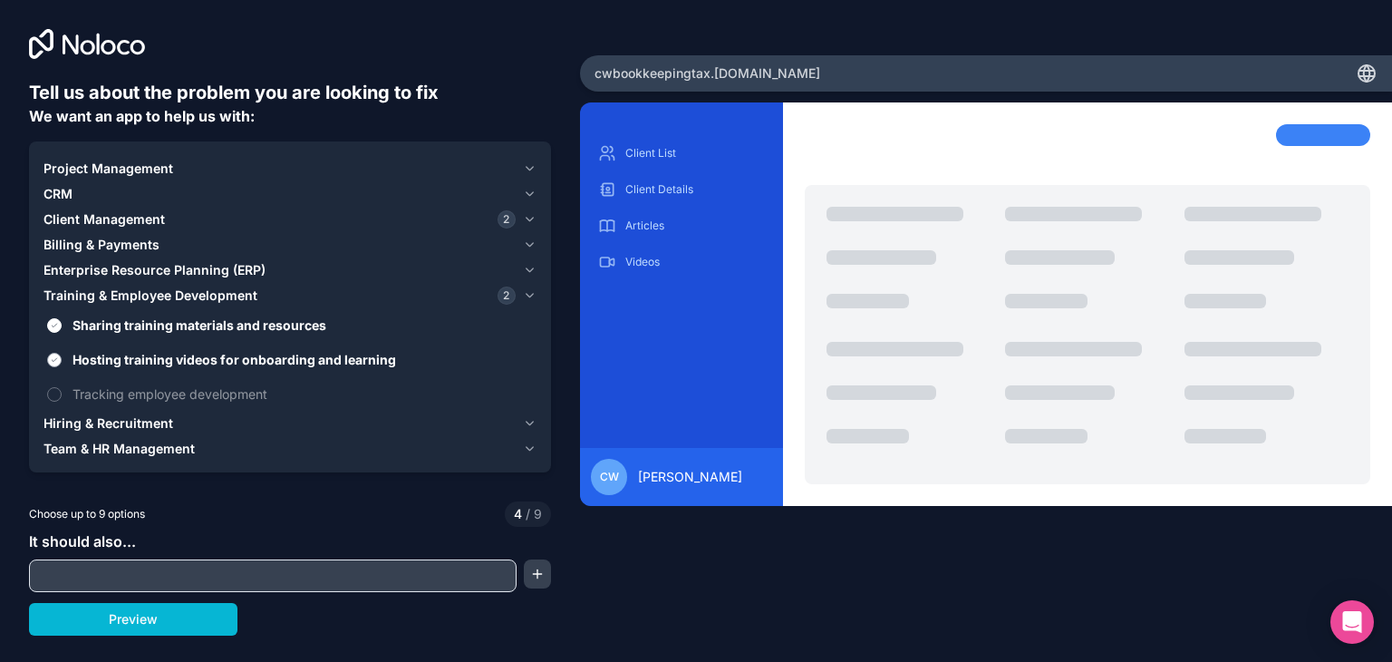
click at [180, 360] on span "Hosting training videos for onboarding and learning" at bounding box center [303, 359] width 461 height 19
click at [62, 360] on button "Hosting training videos for onboarding and learning" at bounding box center [54, 360] width 15 height 15
click at [186, 394] on span "Tracking employee development" at bounding box center [303, 393] width 461 height 19
click at [62, 394] on button "Tracking employee development" at bounding box center [54, 394] width 15 height 15
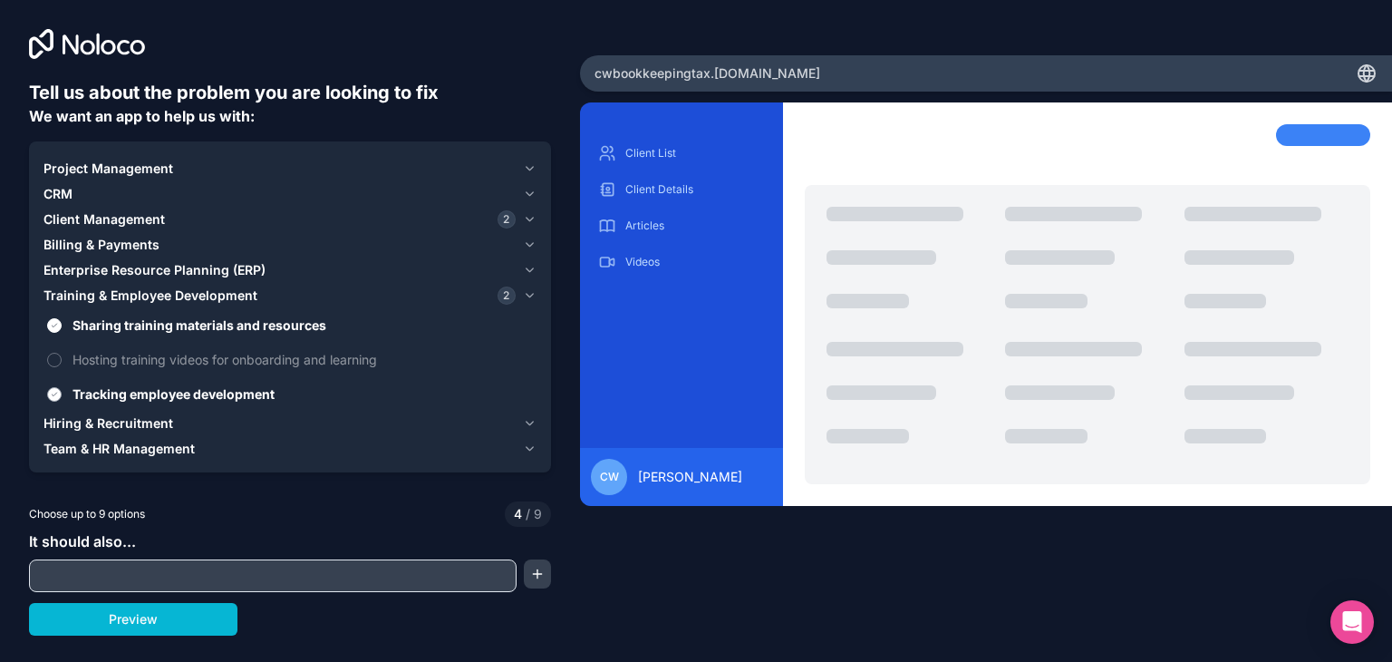
click at [186, 394] on span "Tracking employee development" at bounding box center [303, 393] width 461 height 19
click at [62, 394] on button "Tracking employee development" at bounding box center [54, 394] width 15 height 15
click at [186, 394] on span "Tracking employee development" at bounding box center [303, 393] width 461 height 19
click at [62, 394] on button "Tracking employee development" at bounding box center [54, 394] width 15 height 15
click at [186, 394] on span "Tracking employee development" at bounding box center [303, 393] width 461 height 19
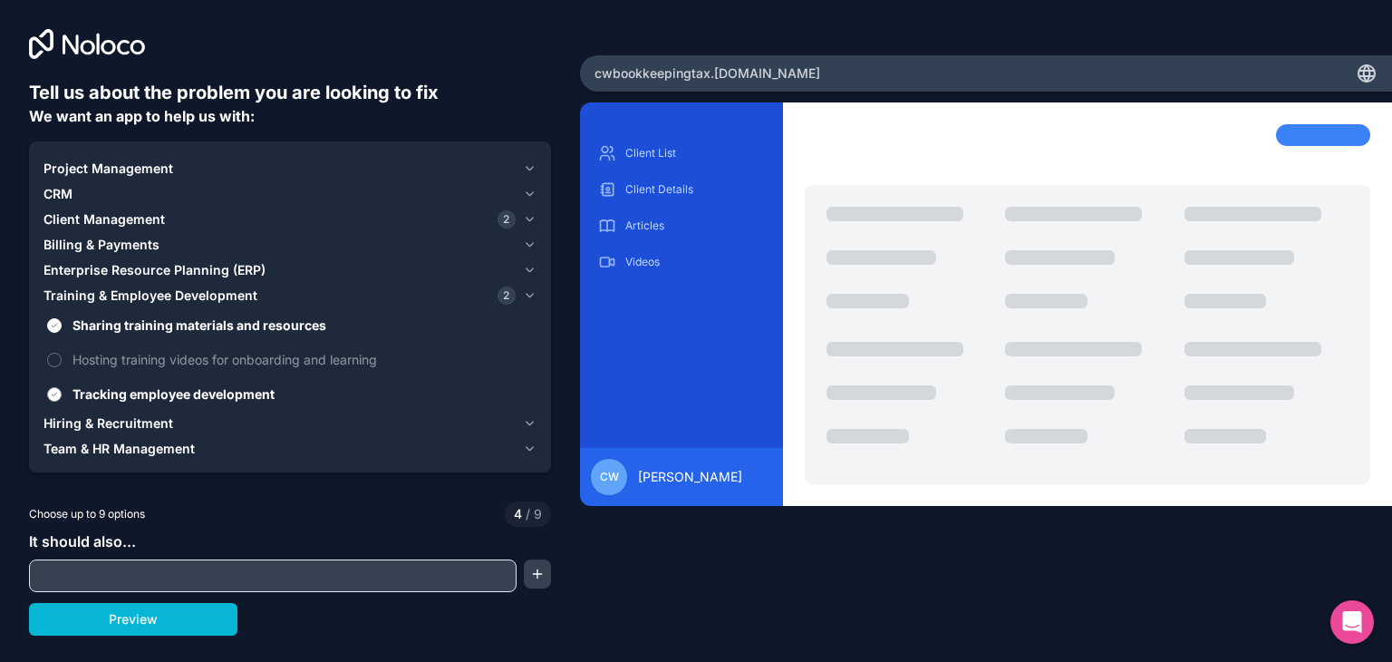
click at [62, 394] on button "Tracking employee development" at bounding box center [54, 394] width 15 height 15
click at [157, 297] on span "Training & Employee Development" at bounding box center [151, 295] width 214 height 18
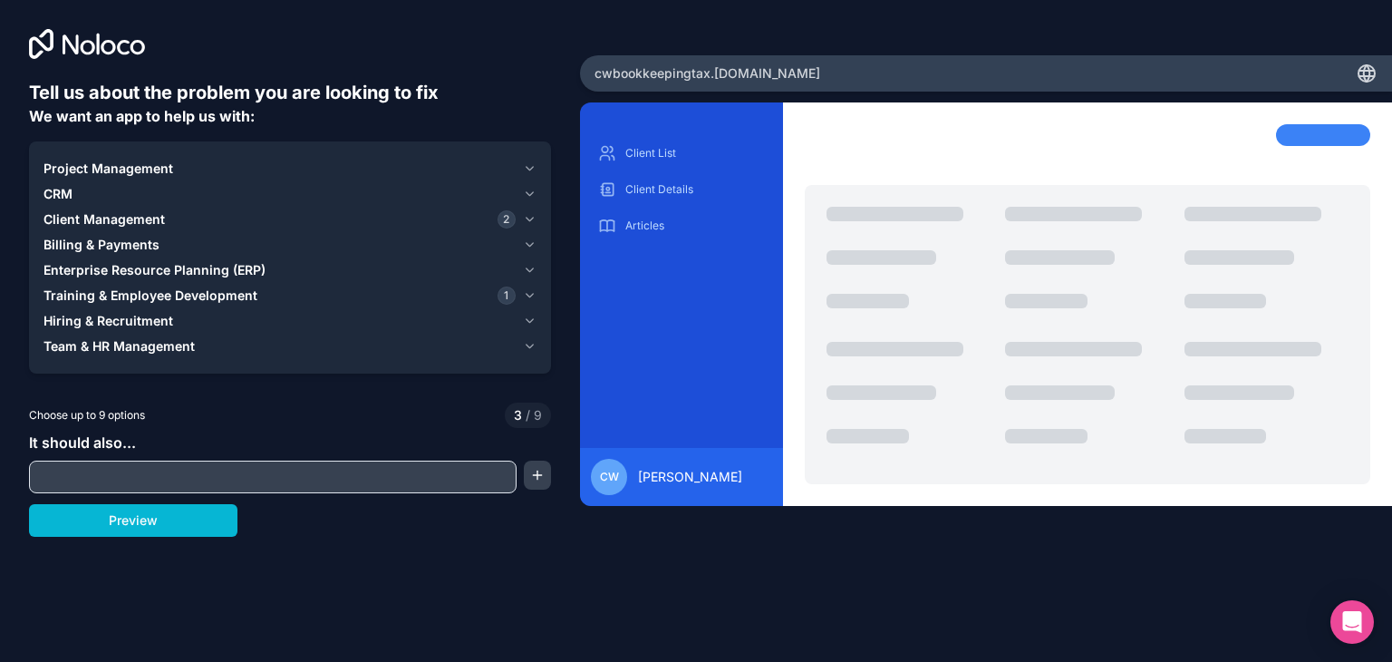
click at [145, 321] on span "Hiring & Recruitment" at bounding box center [109, 321] width 130 height 18
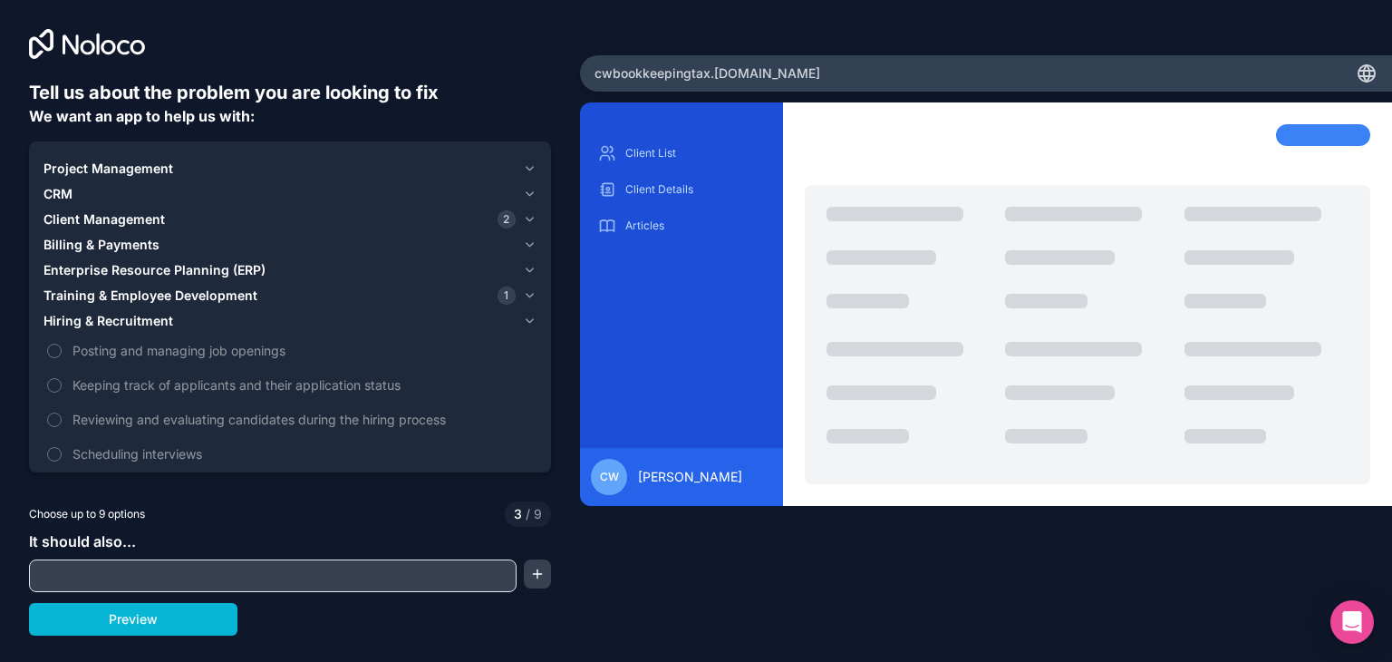
click at [140, 325] on span "Hiring & Recruitment" at bounding box center [109, 321] width 130 height 18
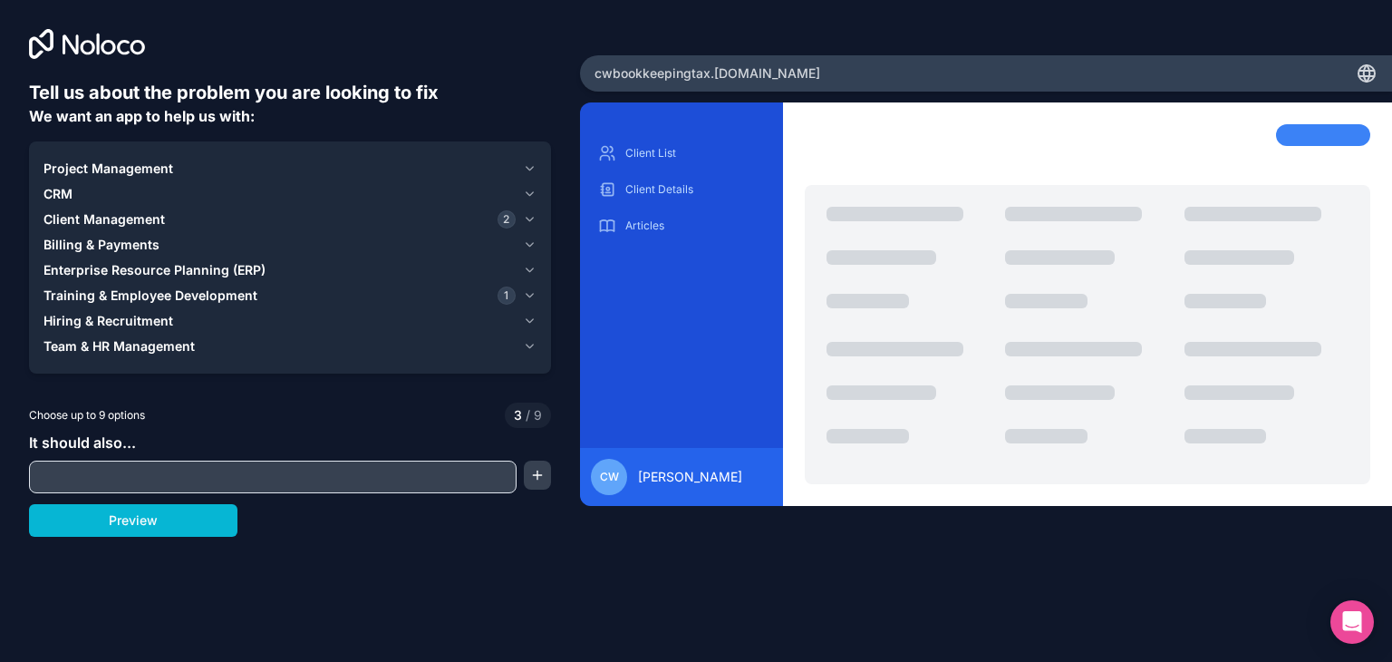
click at [142, 345] on span "Team & HR Management" at bounding box center [119, 346] width 151 height 18
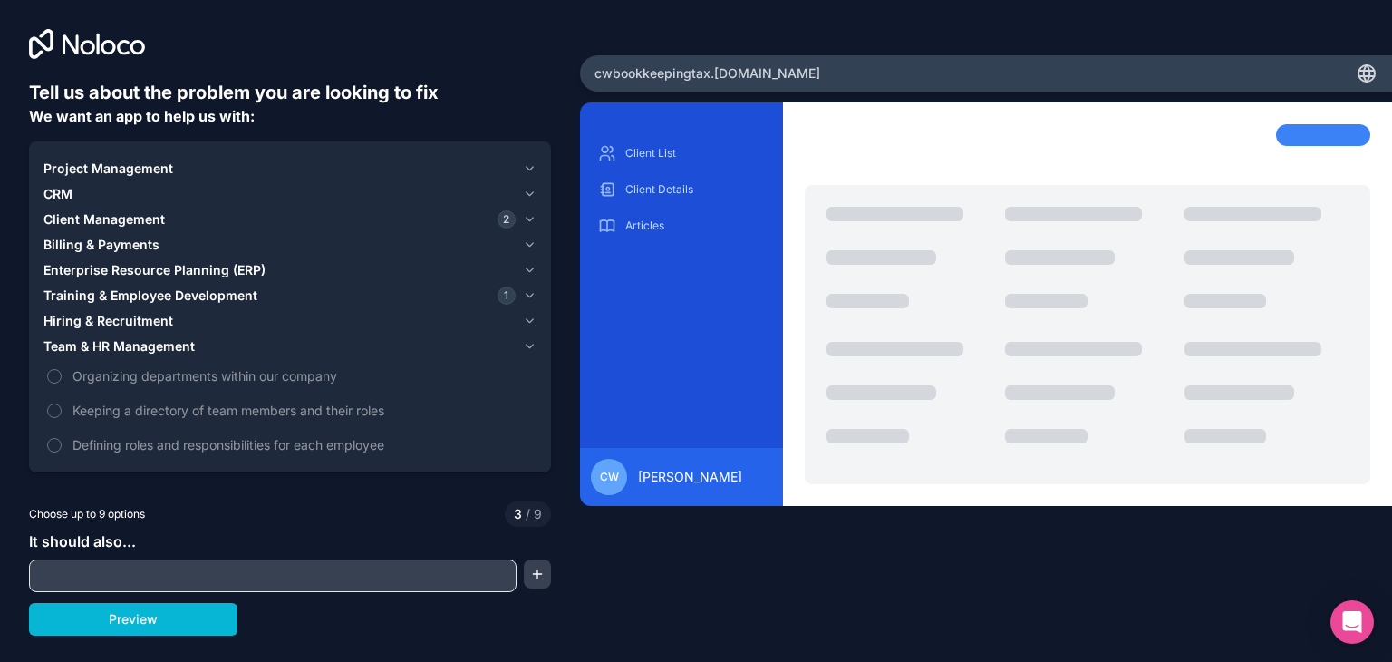
click at [134, 350] on span "Team & HR Management" at bounding box center [119, 346] width 151 height 18
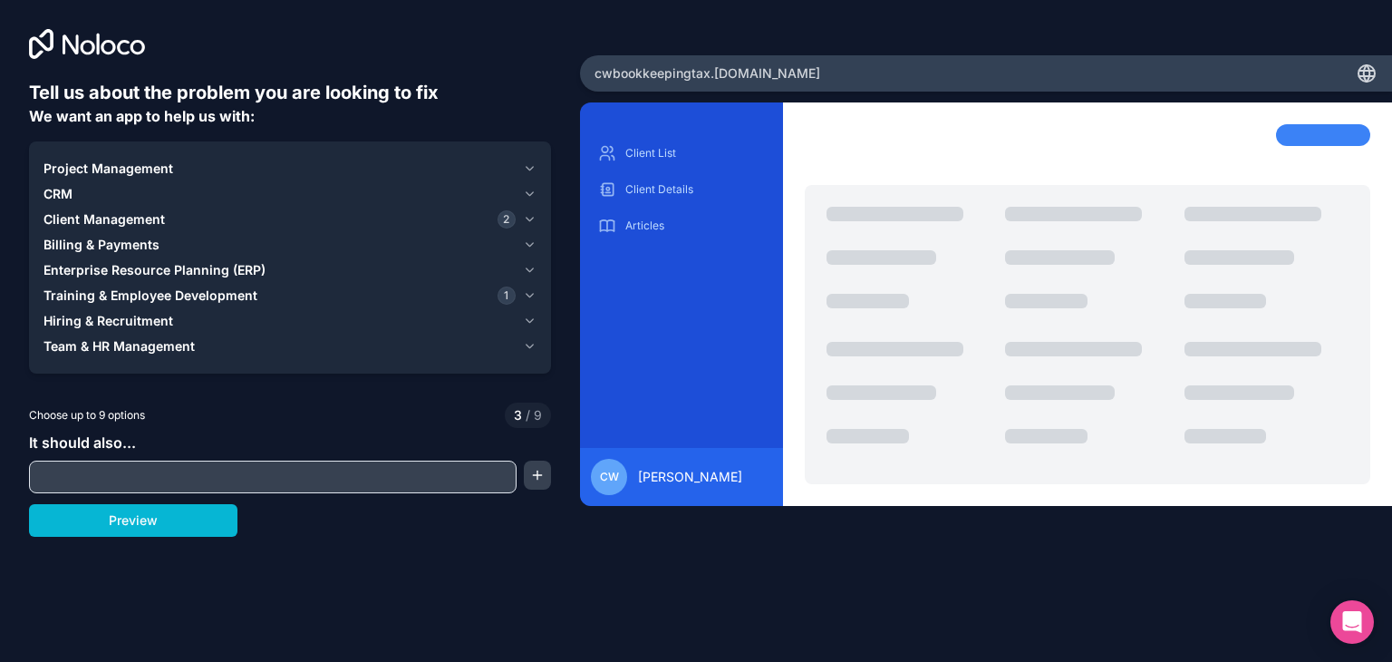
click at [137, 466] on input "text" at bounding box center [273, 476] width 479 height 25
type input "D"
type input "Client Document Hosting"
click at [107, 529] on button "Preview" at bounding box center [133, 520] width 209 height 33
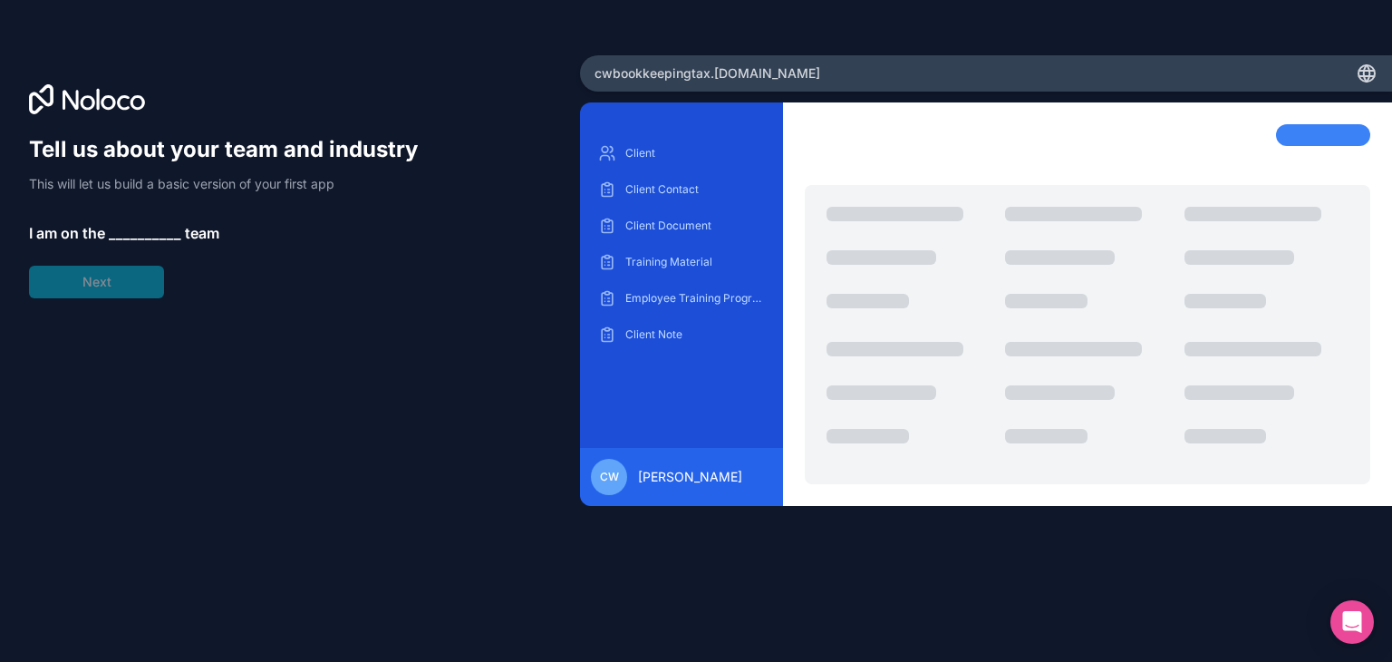
click at [164, 239] on span "__________" at bounding box center [145, 233] width 73 height 22
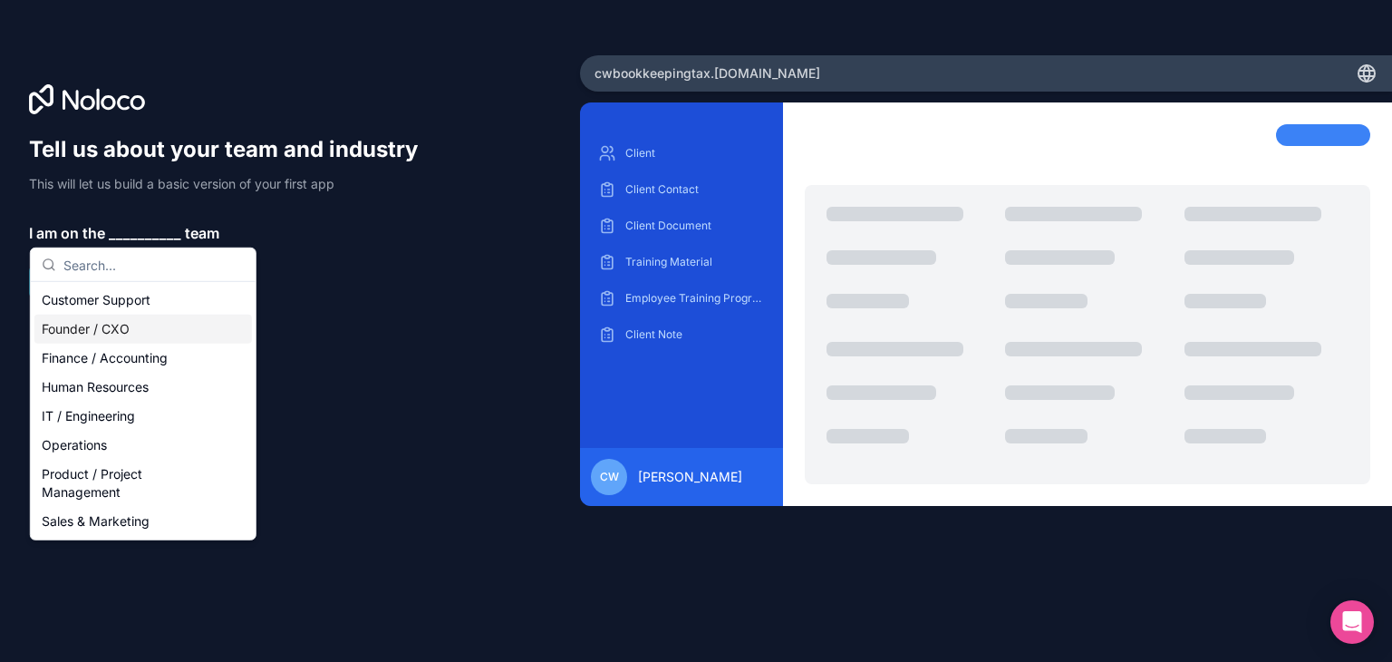
click at [109, 326] on div "Founder / CXO" at bounding box center [143, 329] width 218 height 29
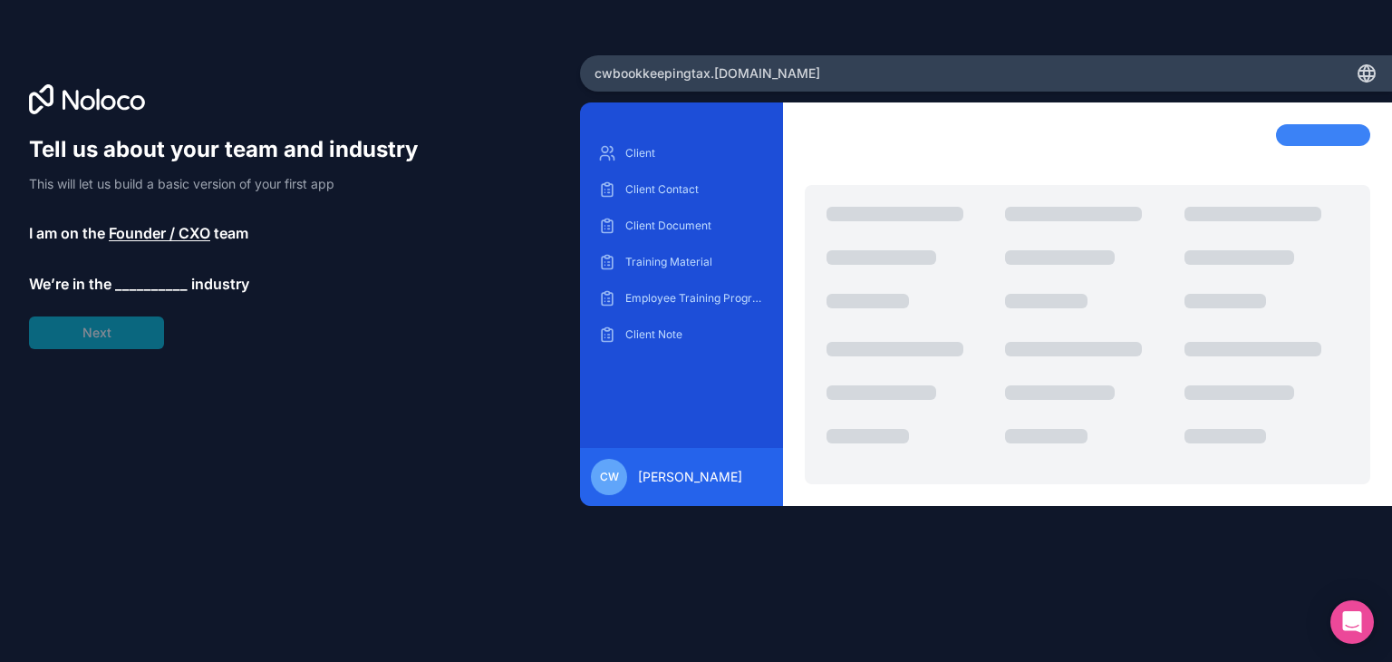
click at [160, 277] on span "__________" at bounding box center [151, 284] width 73 height 22
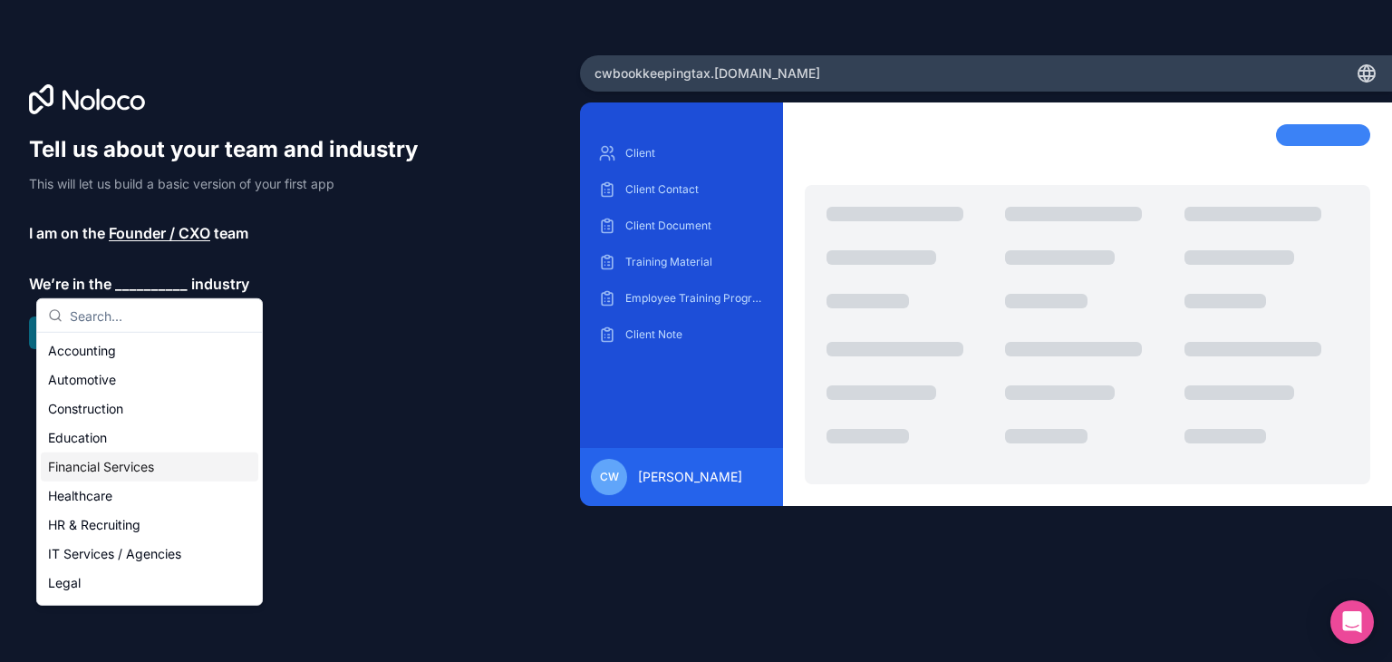
click at [128, 457] on div "Financial Services" at bounding box center [150, 466] width 218 height 29
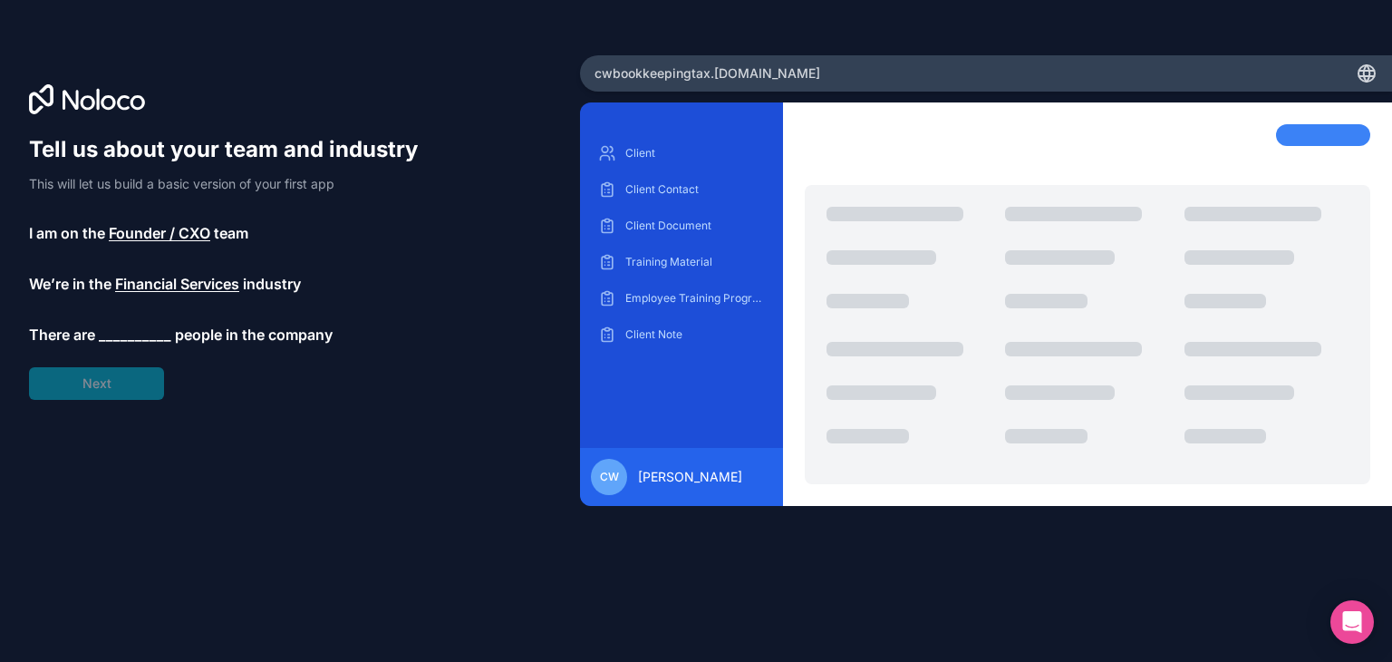
click at [144, 335] on span "__________" at bounding box center [135, 335] width 73 height 22
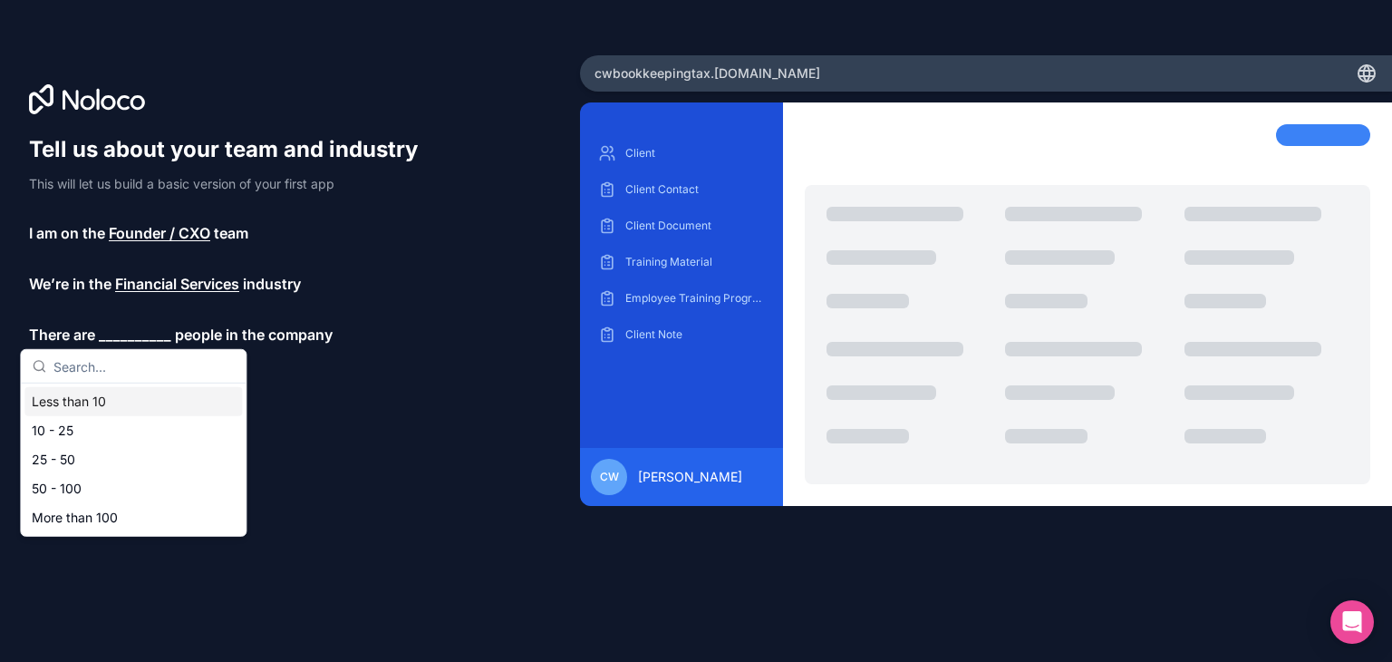
click at [121, 401] on div "Less than 10" at bounding box center [133, 401] width 218 height 29
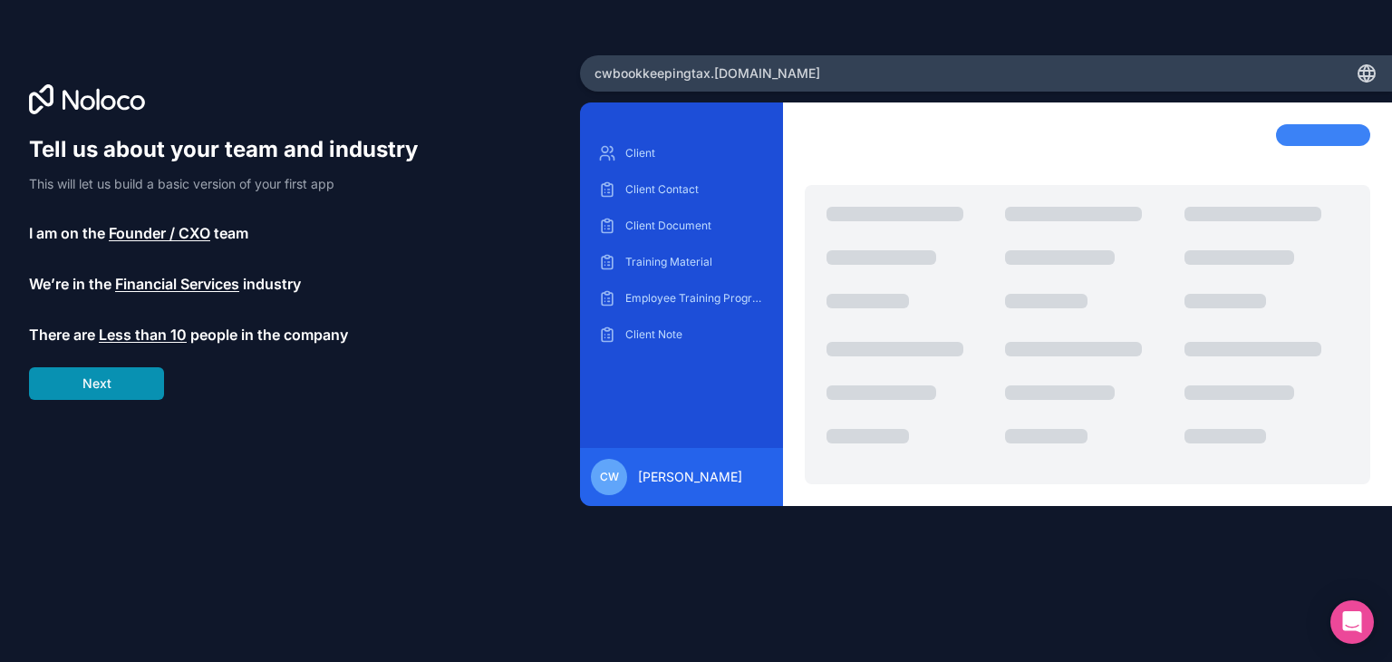
click at [119, 389] on button "Next" at bounding box center [96, 383] width 135 height 33
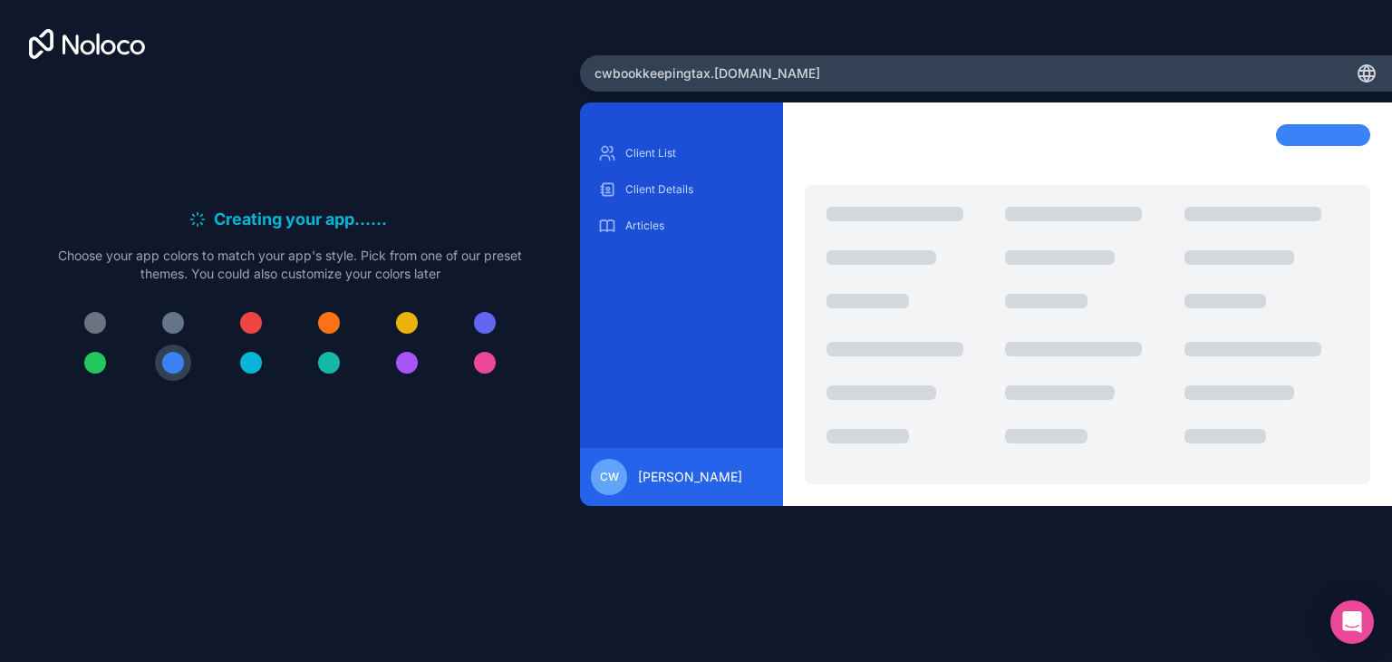
click at [260, 324] on div at bounding box center [251, 323] width 22 height 22
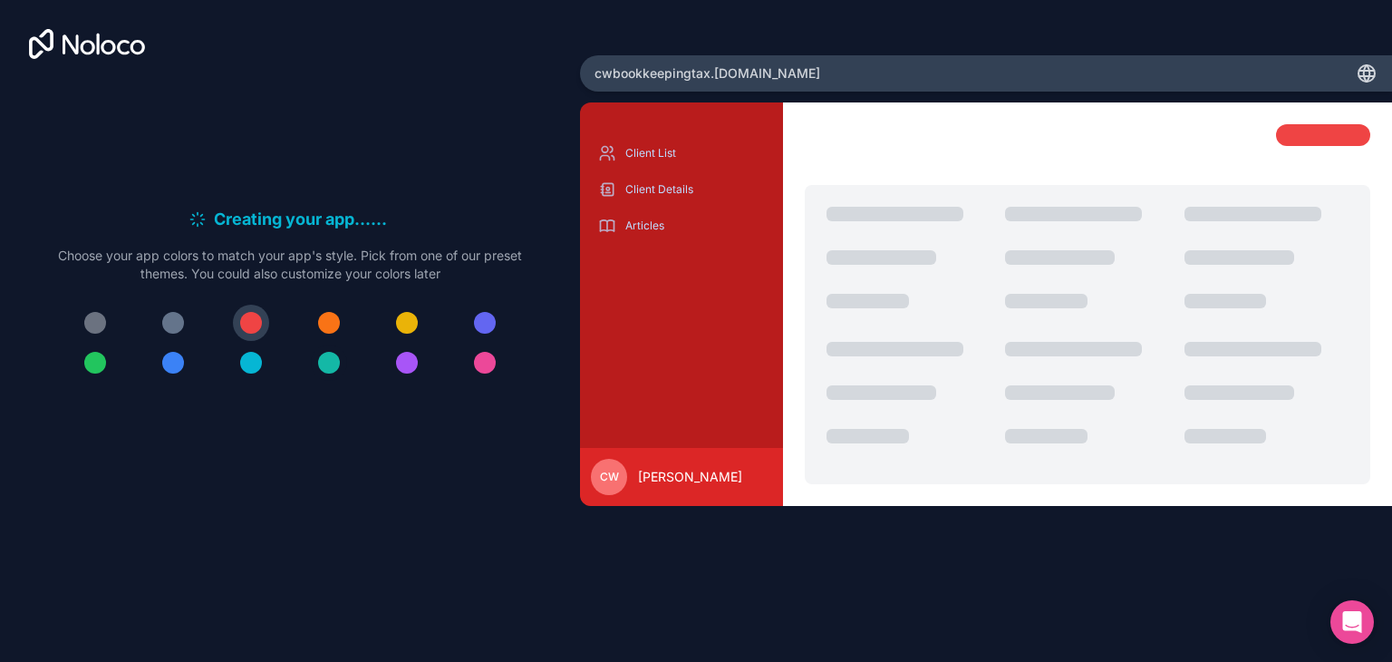
click at [325, 369] on div at bounding box center [329, 363] width 22 height 22
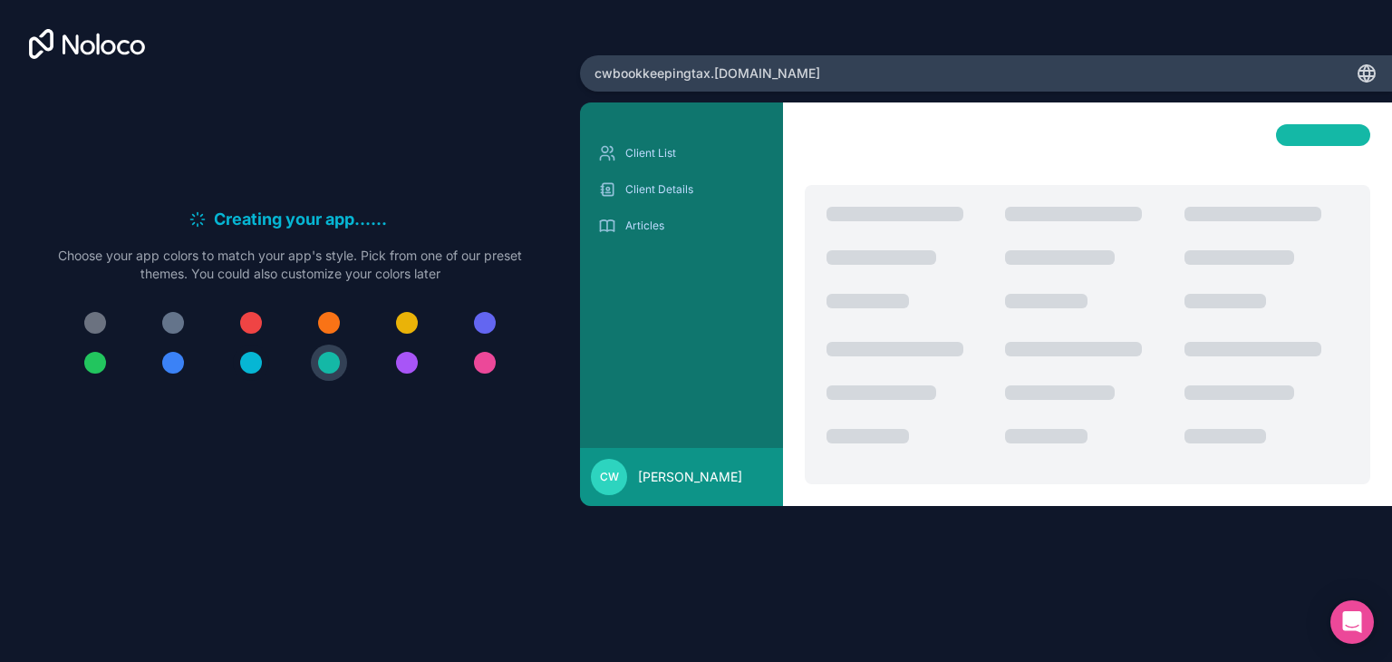
click at [266, 364] on button at bounding box center [251, 362] width 36 height 36
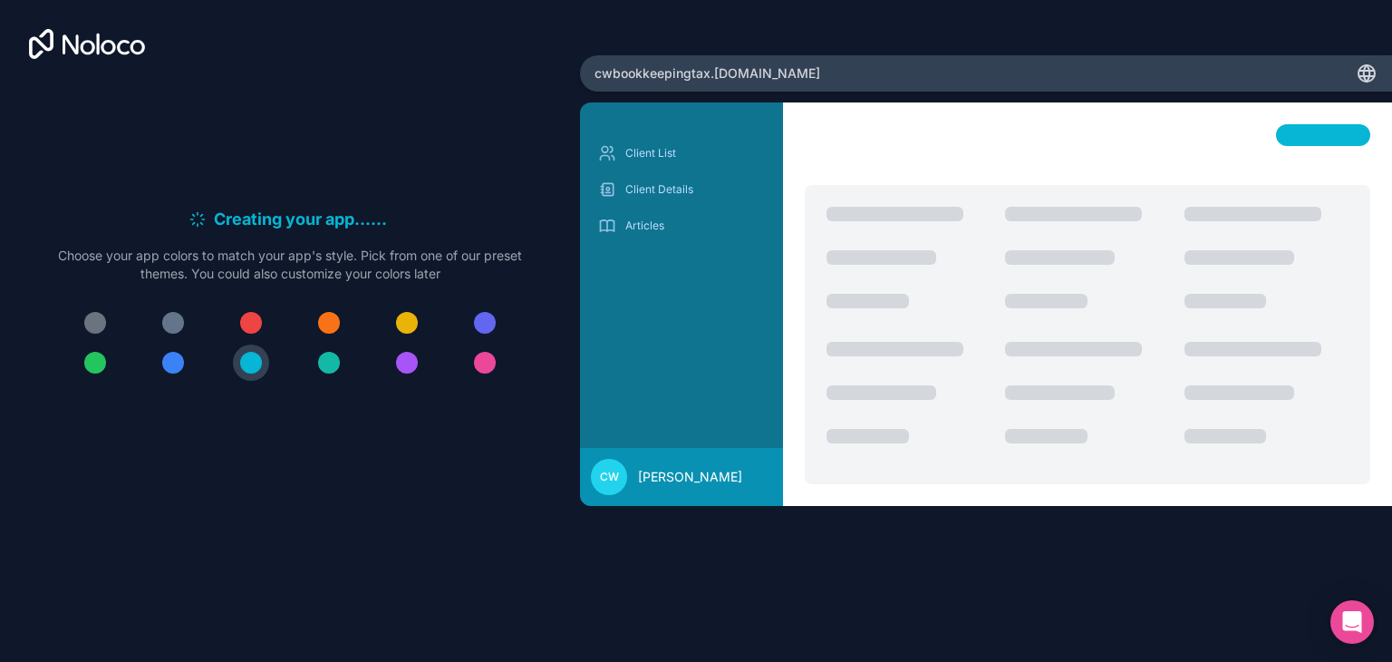
click at [409, 361] on div at bounding box center [407, 363] width 22 height 22
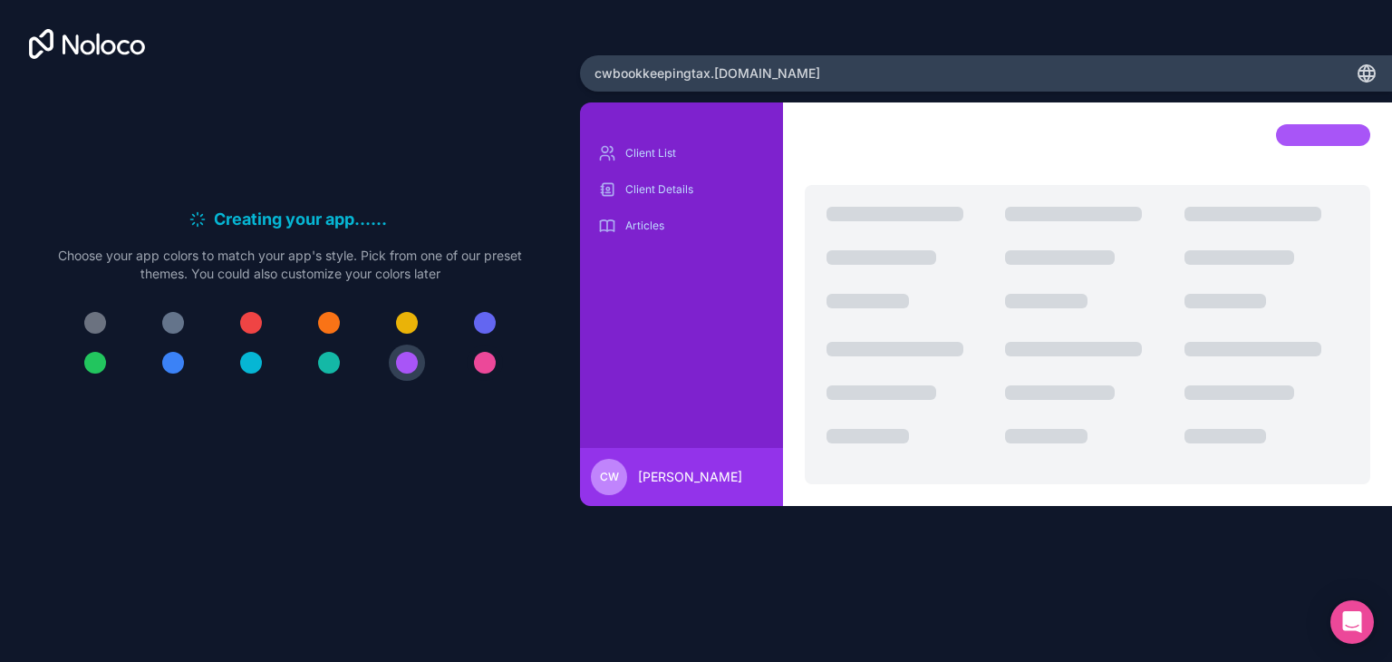
click at [493, 365] on div at bounding box center [485, 363] width 22 height 22
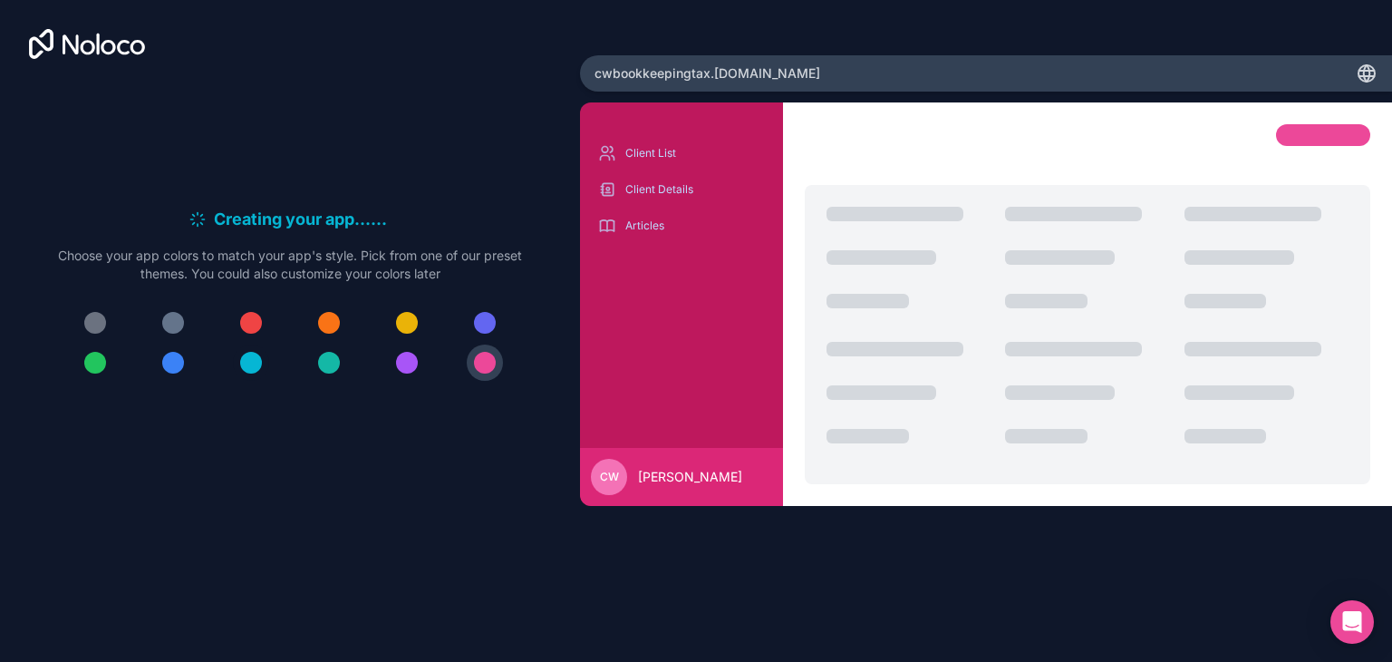
click at [255, 364] on div at bounding box center [251, 363] width 22 height 22
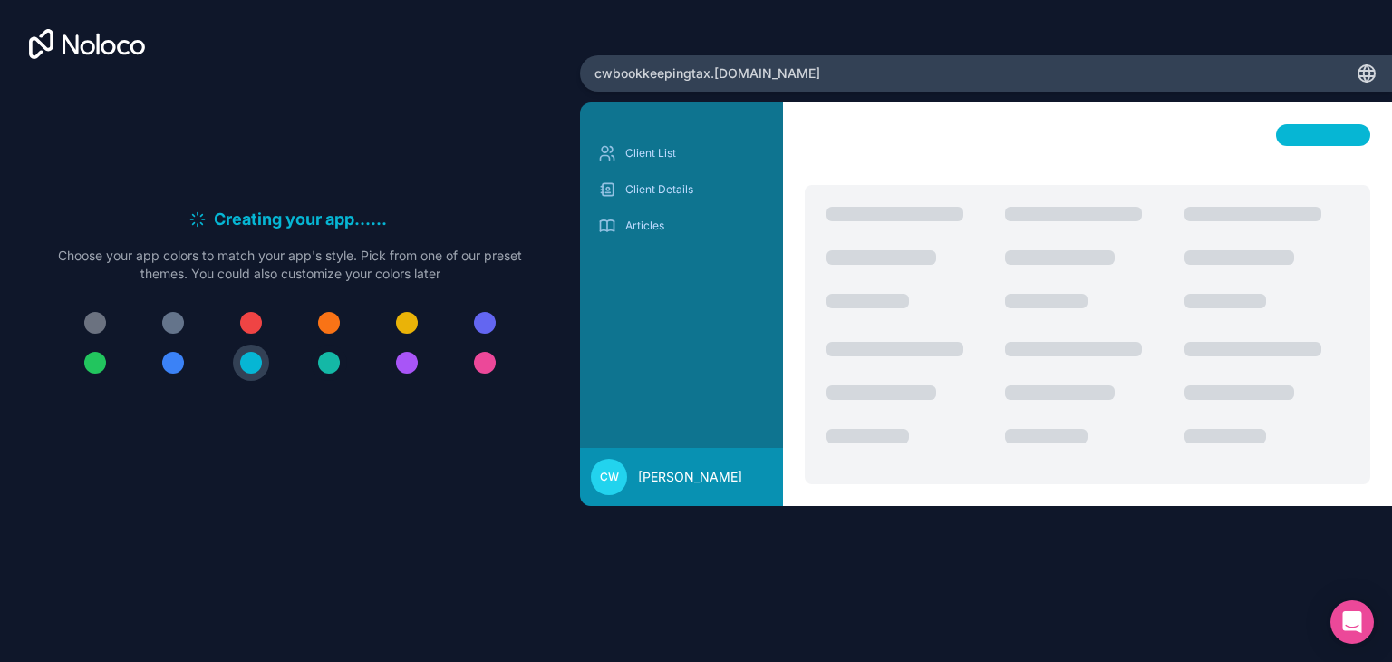
click at [329, 366] on div at bounding box center [329, 363] width 22 height 22
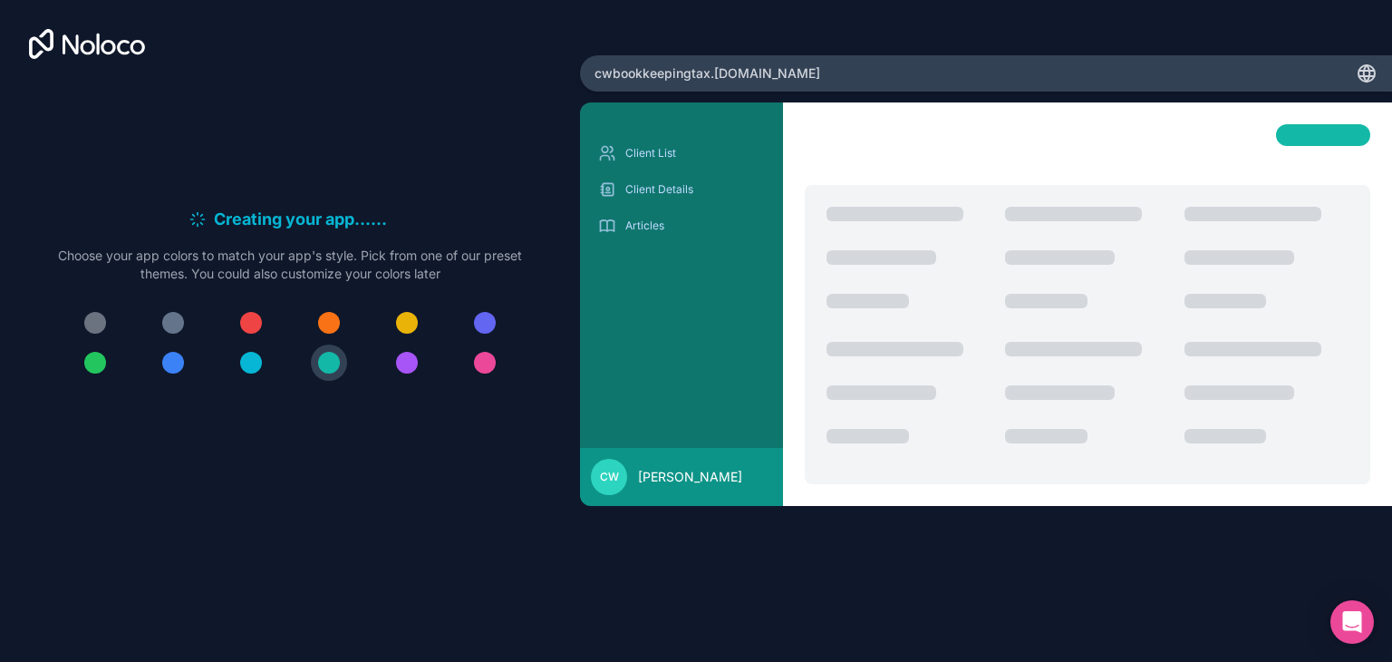
click at [259, 368] on div at bounding box center [251, 363] width 22 height 22
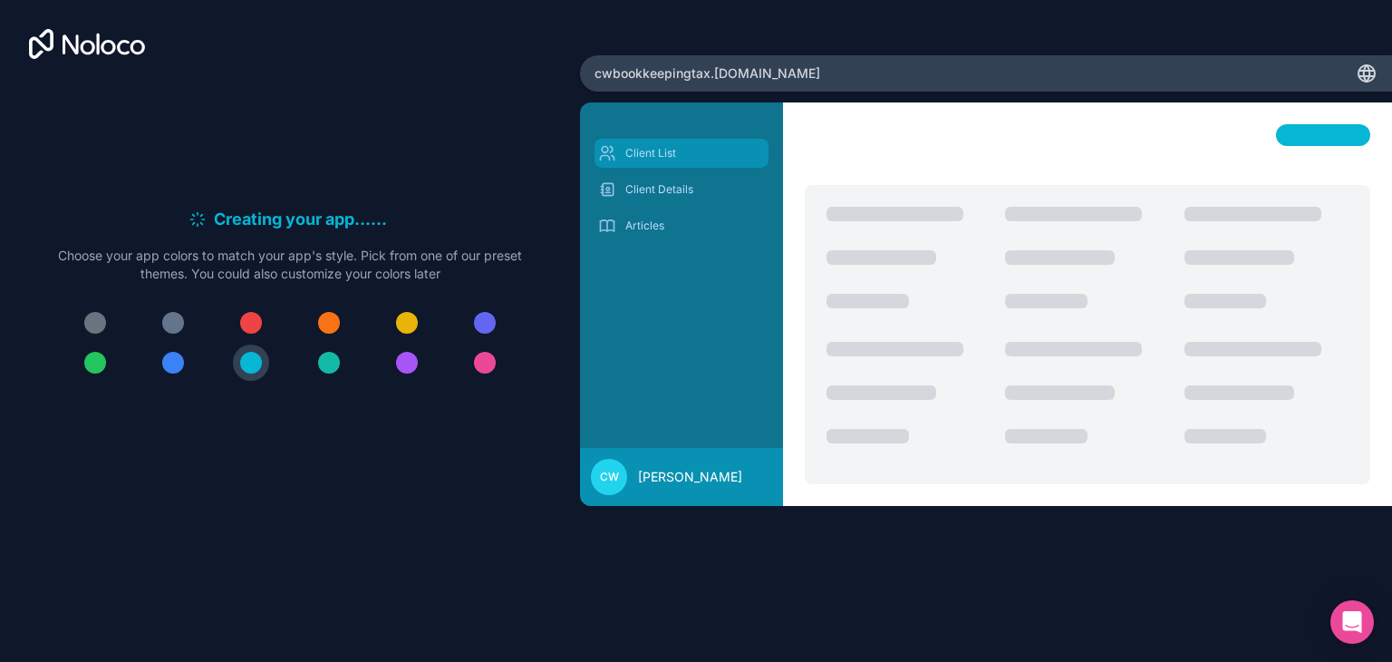
click at [659, 151] on p "Client List" at bounding box center [696, 153] width 140 height 15
click at [660, 189] on p "Client Details" at bounding box center [696, 189] width 140 height 15
click at [655, 209] on div "Client List Client Details Articles" at bounding box center [682, 190] width 174 height 102
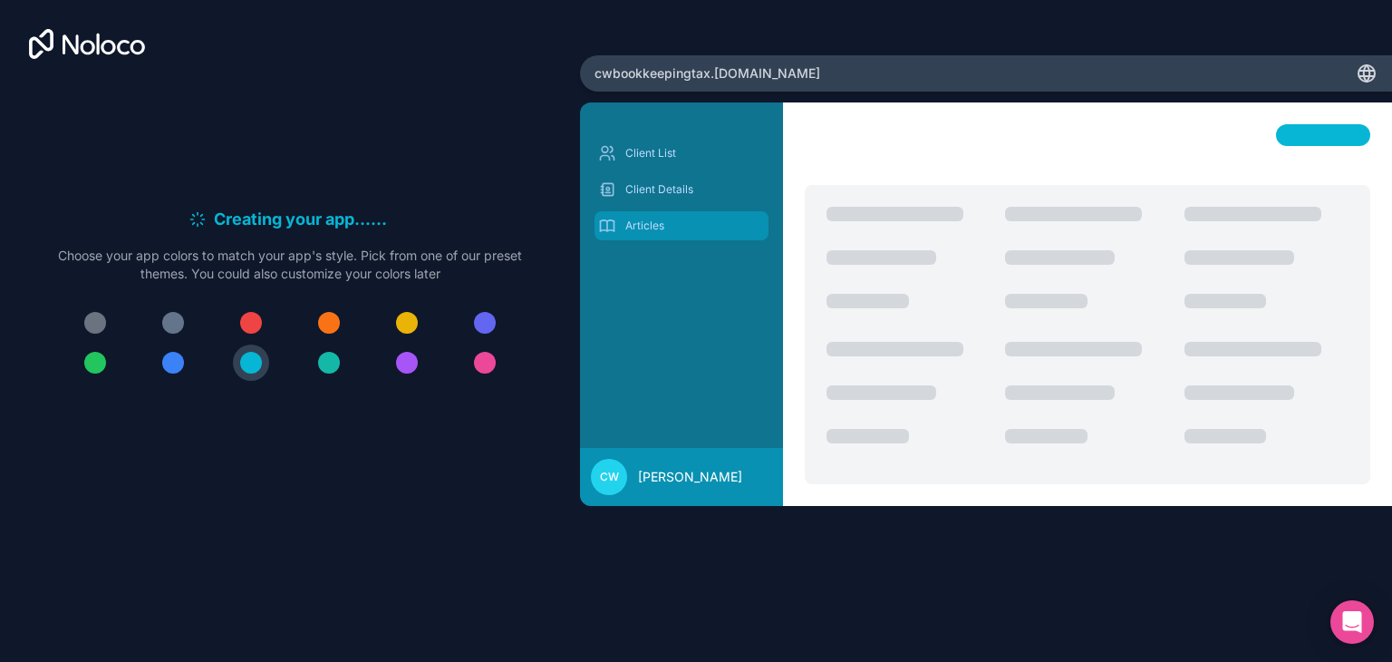
click at [655, 217] on div "Articles" at bounding box center [682, 225] width 174 height 29
